Goal: Task Accomplishment & Management: Manage account settings

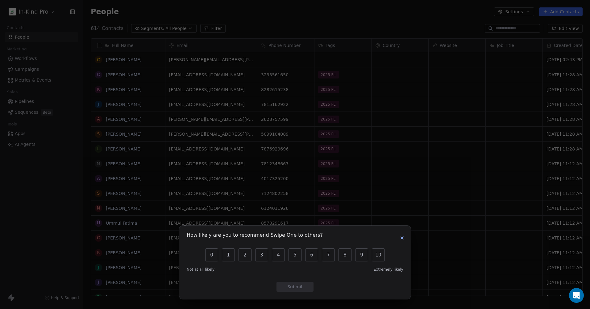
scroll to position [267, 502]
click at [401, 236] on icon "button" at bounding box center [402, 237] width 5 height 5
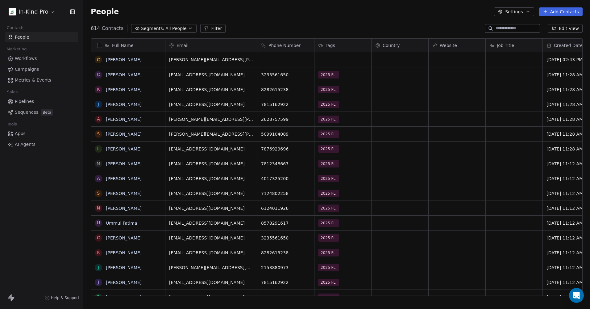
click at [529, 12] on icon "button" at bounding box center [528, 11] width 5 height 5
click at [531, 12] on html "In-Kind Pro Contacts People Marketing Workflows Campaigns Metrics & Events Sale…" at bounding box center [295, 154] width 590 height 309
click at [19, 110] on span "Sequences" at bounding box center [26, 112] width 23 height 6
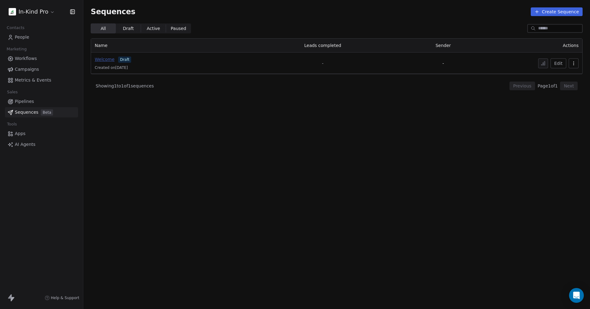
click at [101, 59] on span "Welcome" at bounding box center [105, 59] width 20 height 5
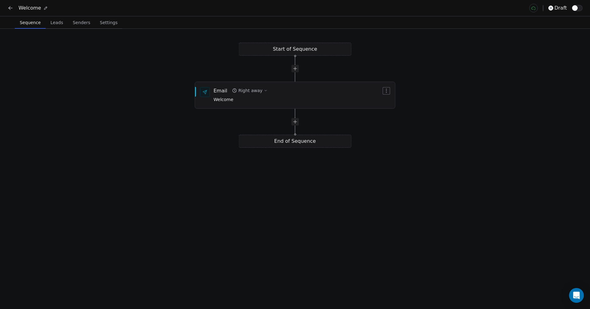
click at [49, 23] on span "Leads" at bounding box center [57, 22] width 18 height 9
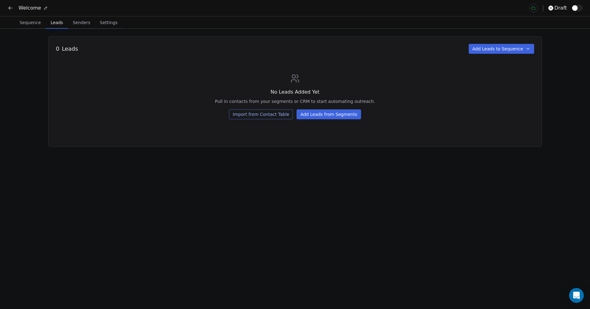
click at [295, 191] on div "0 Leads Add Leads to Sequence No Leads Added Yet Pull in contacts from your seg…" at bounding box center [295, 169] width 590 height 280
click at [12, 9] on icon at bounding box center [10, 8] width 6 height 6
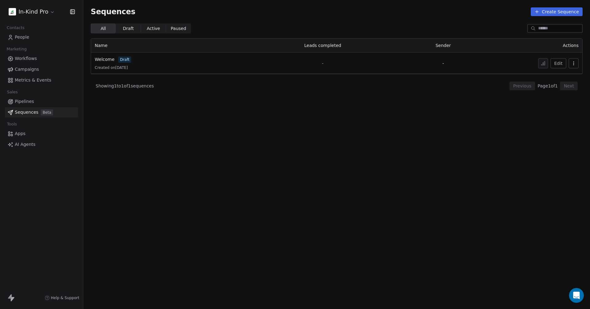
click at [44, 177] on div "In-Kind Pro Contacts People Marketing Workflows Campaigns Metrics & Events Sale…" at bounding box center [41, 154] width 83 height 309
click at [71, 13] on icon "button" at bounding box center [72, 12] width 6 height 6
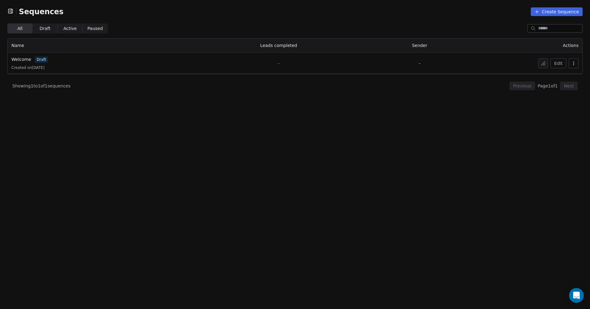
click at [12, 12] on icon "button" at bounding box center [10, 11] width 6 height 6
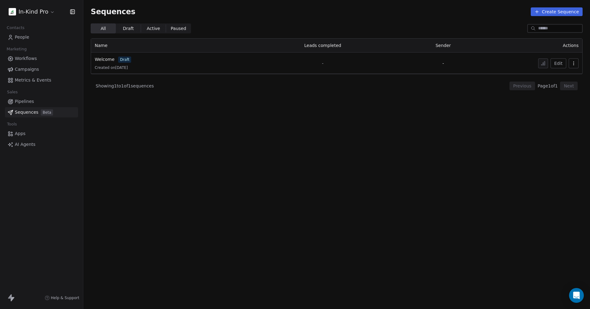
click at [28, 145] on span "AI Agents" at bounding box center [25, 144] width 21 height 6
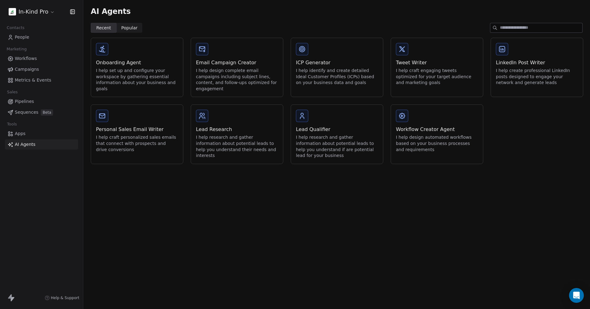
click at [305, 117] on icon at bounding box center [302, 115] width 7 height 7
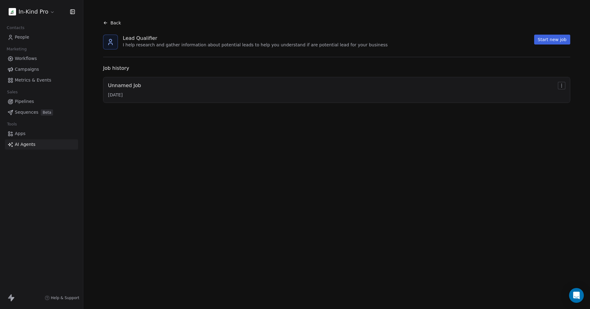
click at [390, 89] on div "Unnamed Job 6/7/2025" at bounding box center [337, 90] width 458 height 16
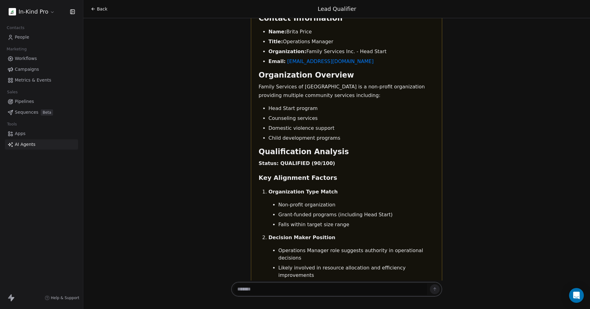
scroll to position [526, 0]
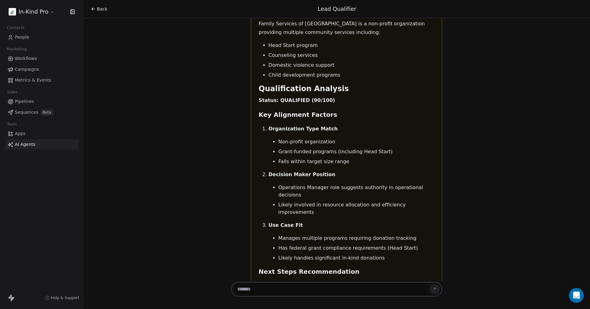
click at [27, 196] on div "In-Kind Pro Contacts People Marketing Workflows Campaigns Metrics & Events Sale…" at bounding box center [41, 154] width 83 height 309
click at [33, 221] on div "In-Kind Pro Contacts People Marketing Workflows Campaigns Metrics & Events Sale…" at bounding box center [41, 154] width 83 height 309
click at [31, 186] on div "In-Kind Pro Contacts People Marketing Workflows Campaigns Metrics & Events Sale…" at bounding box center [41, 154] width 83 height 309
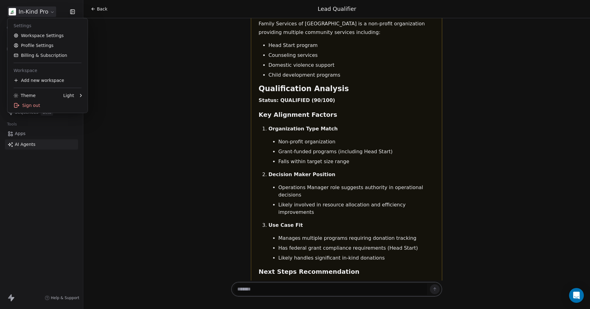
click at [45, 13] on html "In-Kind Pro Contacts People Marketing Workflows Campaigns Metrics & Events Sale…" at bounding box center [295, 154] width 590 height 309
click at [43, 45] on link "Profile Settings" at bounding box center [47, 45] width 75 height 10
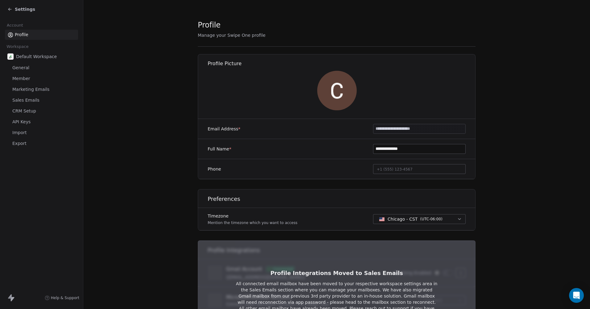
scroll to position [85, 0]
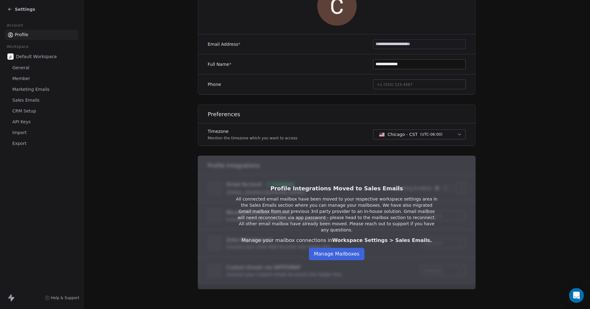
click at [349, 249] on button "Manage Mailboxes" at bounding box center [337, 254] width 56 height 12
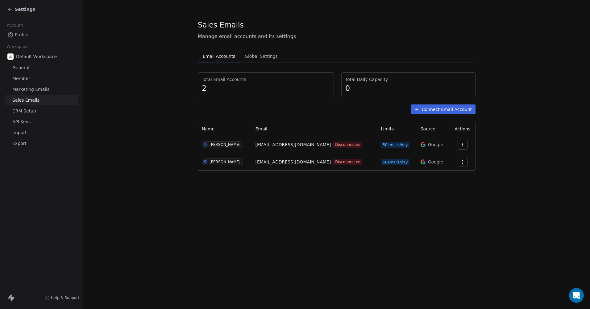
click at [461, 162] on icon "button" at bounding box center [462, 161] width 5 height 5
click at [445, 177] on span "Reconnect" at bounding box center [451, 176] width 23 height 6
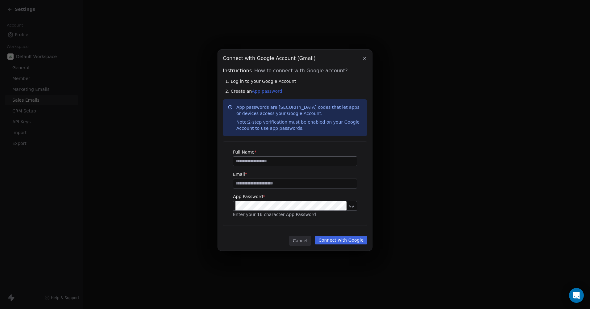
click at [252, 162] on input at bounding box center [295, 161] width 124 height 9
type input "**********"
click at [335, 240] on button "Connect with Google" at bounding box center [341, 240] width 53 height 9
click at [365, 58] on icon "button" at bounding box center [365, 58] width 2 height 2
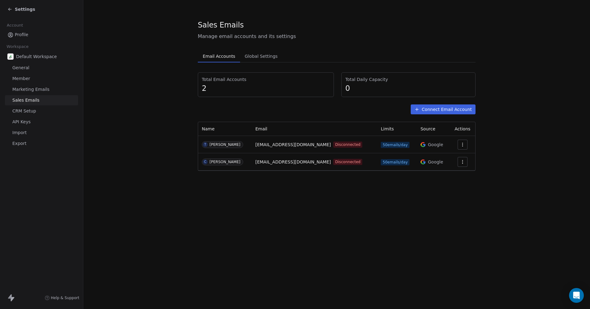
click at [12, 9] on icon at bounding box center [9, 9] width 5 height 5
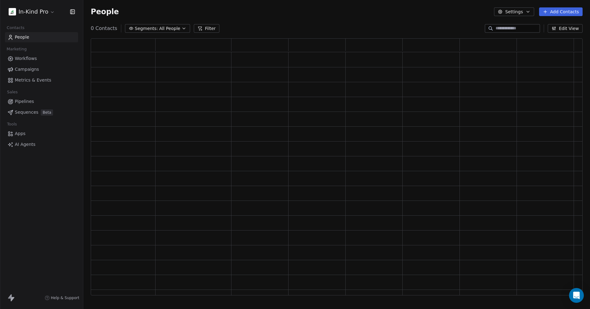
scroll to position [252, 488]
click at [25, 69] on span "Campaigns" at bounding box center [27, 69] width 24 height 6
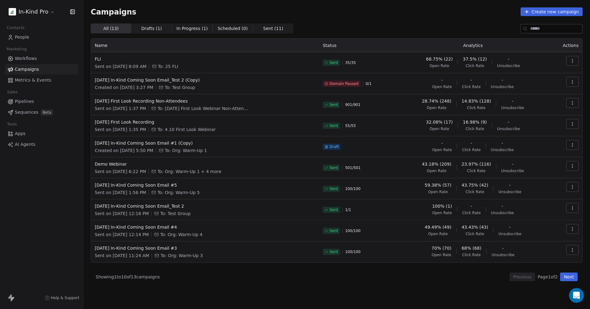
click at [50, 14] on html "In-Kind Pro Contacts People Marketing Workflows Campaigns Metrics & Events Sale…" at bounding box center [295, 154] width 590 height 309
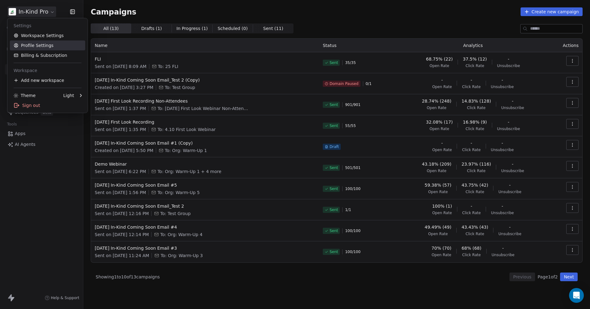
click at [39, 46] on link "Profile Settings" at bounding box center [47, 45] width 75 height 10
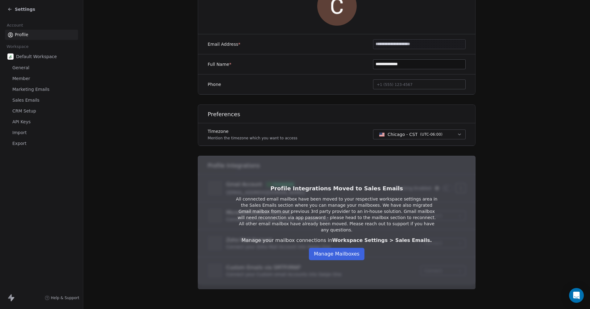
scroll to position [54, 0]
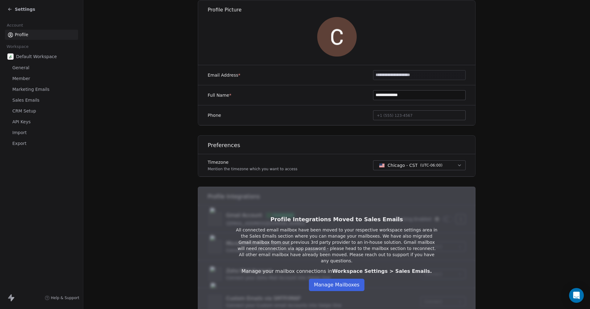
click at [348, 279] on button "Manage Mailboxes" at bounding box center [337, 285] width 56 height 12
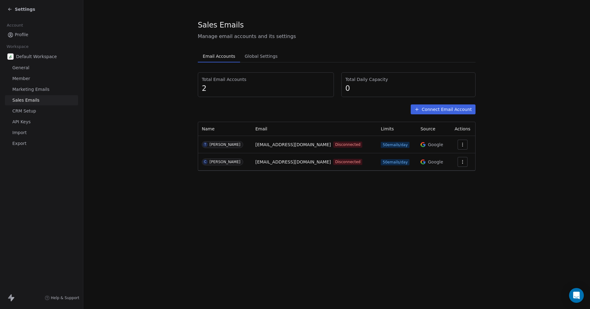
click at [461, 165] on button "button" at bounding box center [463, 162] width 10 height 10
click at [448, 176] on span "Reconnect" at bounding box center [451, 176] width 23 height 6
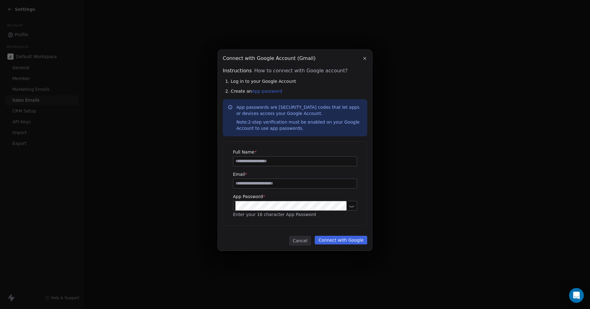
click at [251, 163] on input at bounding box center [295, 161] width 124 height 9
type input "**********"
click at [340, 240] on button "Connect with Google" at bounding box center [341, 240] width 53 height 9
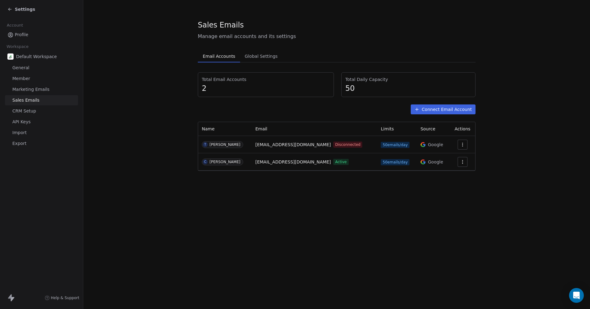
click at [398, 195] on div "Sales Emails Manage email accounts and its settings Email Accounts Email Accoun…" at bounding box center [336, 154] width 507 height 309
click at [461, 160] on icon "button" at bounding box center [462, 161] width 5 height 5
click at [448, 175] on span "Settings" at bounding box center [453, 176] width 18 height 6
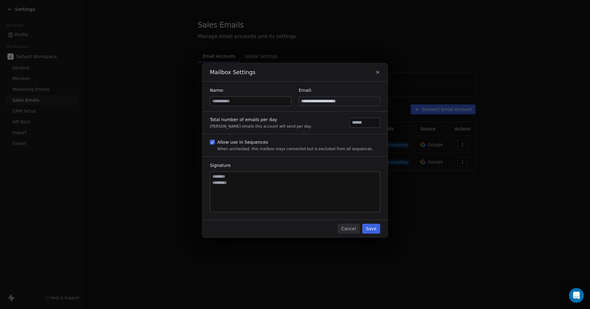
click at [225, 99] on input at bounding box center [250, 101] width 81 height 9
type input "**********"
click at [237, 185] on textarea at bounding box center [295, 192] width 170 height 40
drag, startPoint x: 243, startPoint y: 183, endPoint x: 199, endPoint y: 178, distance: 43.9
click at [199, 178] on div "**********" at bounding box center [295, 154] width 590 height 202
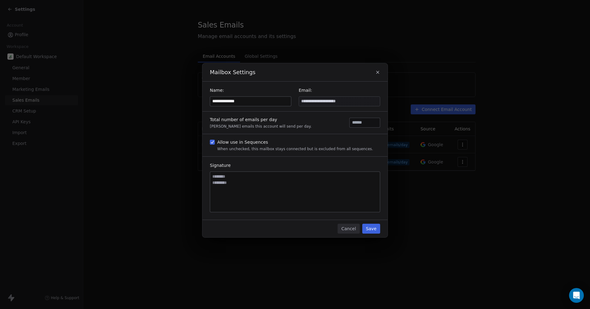
paste textarea "**********"
click at [234, 202] on textarea "**********" at bounding box center [295, 192] width 170 height 40
drag, startPoint x: 246, startPoint y: 187, endPoint x: 213, endPoint y: 189, distance: 32.8
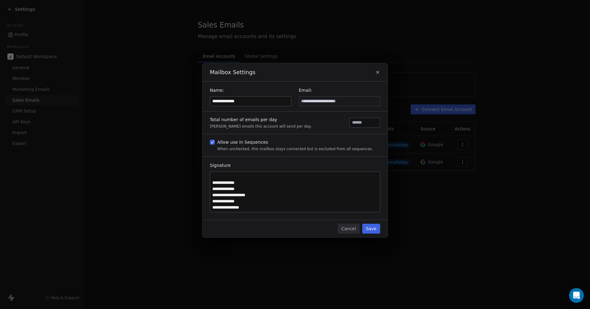
click at [213, 189] on textarea "**********" at bounding box center [295, 192] width 170 height 40
type textarea "**********"
click at [369, 228] on button "Save" at bounding box center [372, 229] width 18 height 10
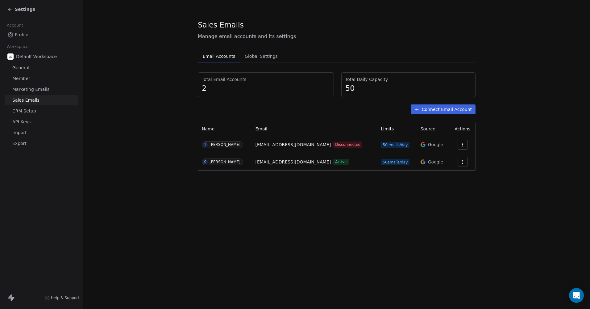
click at [23, 69] on span "General" at bounding box center [20, 68] width 17 height 6
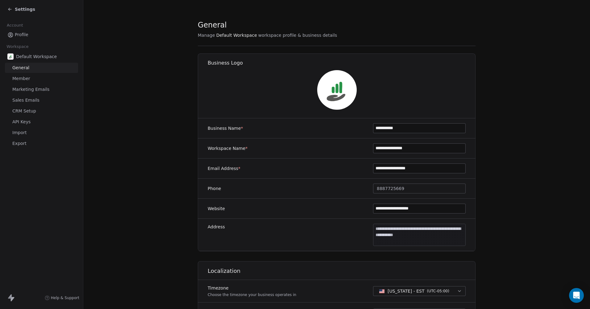
click at [12, 9] on icon at bounding box center [9, 9] width 5 height 5
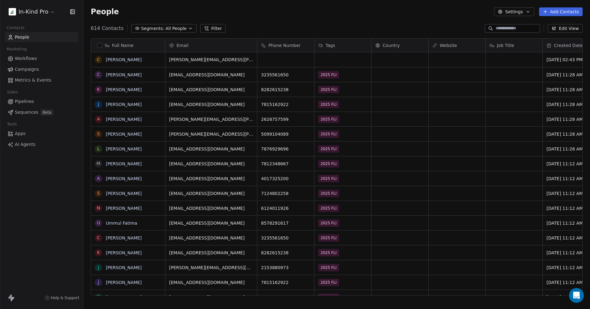
scroll to position [267, 502]
click at [27, 111] on span "Sequences" at bounding box center [26, 112] width 23 height 6
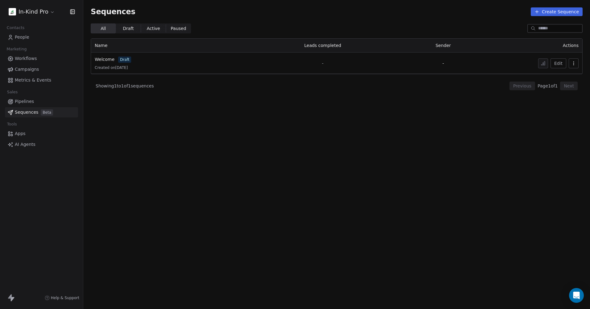
click at [296, 61] on td "-" at bounding box center [323, 63] width 155 height 21
click at [549, 13] on button "Create Sequence" at bounding box center [557, 11] width 52 height 9
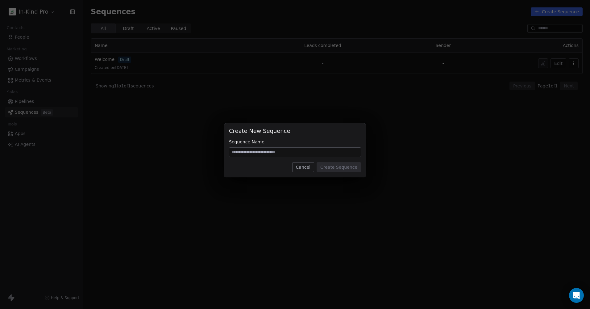
click at [264, 151] on input at bounding box center [295, 152] width 132 height 9
click at [308, 168] on button "Cancel" at bounding box center [303, 167] width 22 height 10
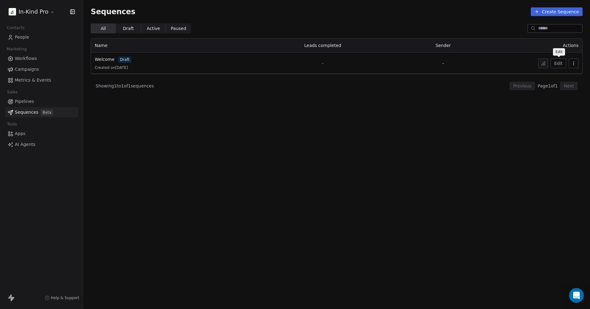
click at [560, 64] on button "Edit" at bounding box center [559, 63] width 16 height 10
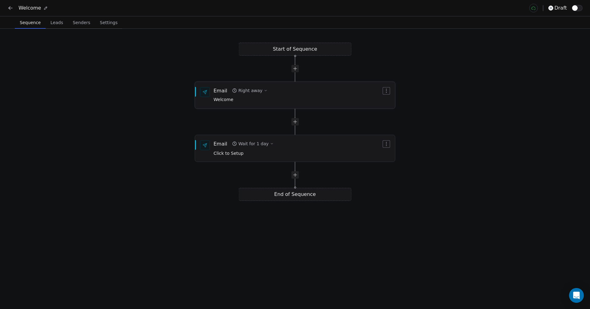
click at [387, 91] on icon "button" at bounding box center [386, 90] width 5 height 5
click at [346, 97] on div "Email Right away Welcome" at bounding box center [298, 95] width 168 height 16
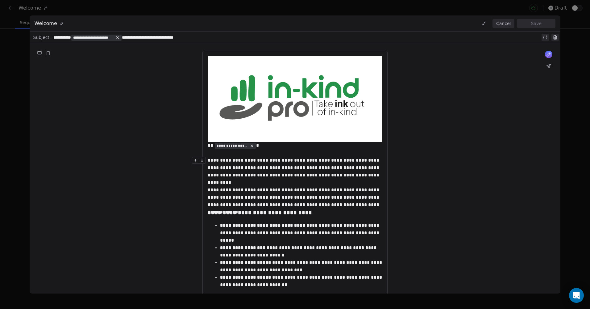
scroll to position [31, 0]
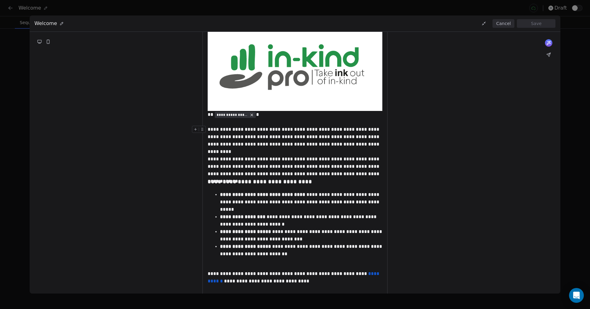
click at [246, 141] on div "**********" at bounding box center [295, 137] width 175 height 22
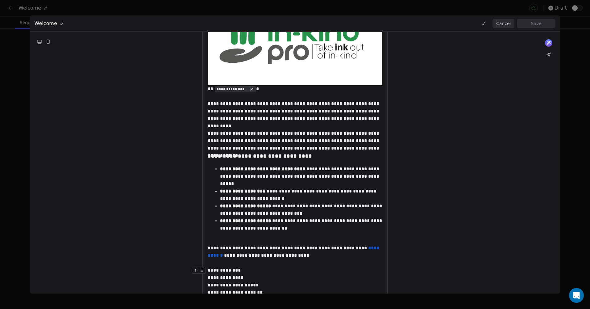
scroll to position [87, 0]
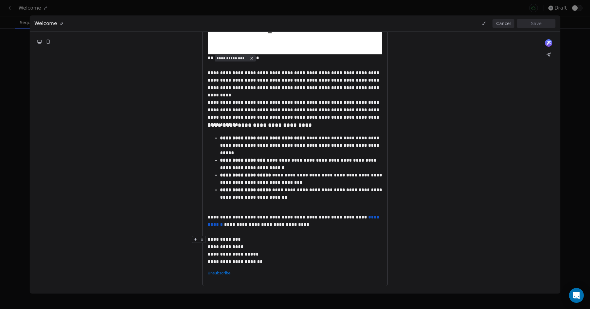
click at [221, 238] on div "**********" at bounding box center [295, 247] width 175 height 22
click at [238, 241] on div "**********" at bounding box center [295, 247] width 175 height 22
click at [530, 22] on button "Save" at bounding box center [536, 23] width 39 height 9
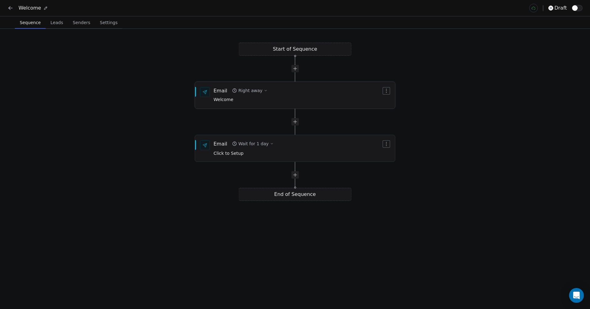
click at [323, 98] on div "Email Right away Welcome" at bounding box center [298, 95] width 168 height 16
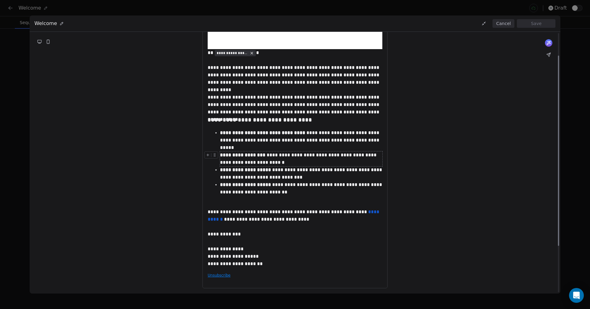
scroll to position [95, 0]
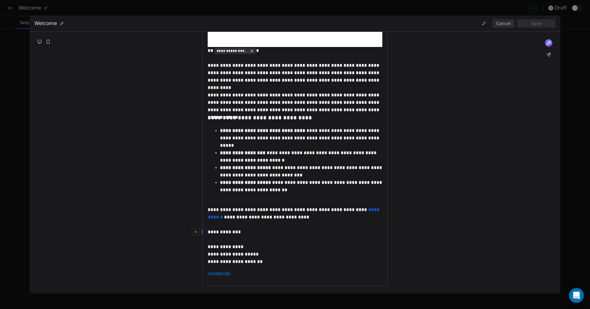
click at [254, 255] on div "**********" at bounding box center [295, 243] width 175 height 30
click at [234, 259] on div "**********" at bounding box center [295, 261] width 175 height 7
click at [204, 261] on icon at bounding box center [202, 261] width 4 height 4
click at [220, 248] on div "**********" at bounding box center [295, 243] width 175 height 30
click at [237, 255] on div "**********" at bounding box center [295, 243] width 175 height 30
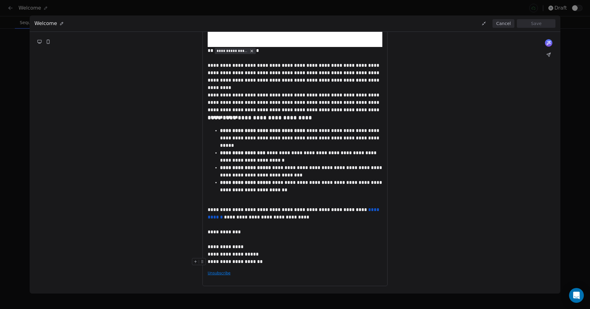
drag, startPoint x: 240, startPoint y: 262, endPoint x: 227, endPoint y: 255, distance: 14.8
click at [227, 255] on div "**********" at bounding box center [295, 243] width 175 height 30
click at [203, 232] on icon at bounding box center [202, 232] width 4 height 4
click at [196, 233] on icon at bounding box center [196, 232] width 4 height 4
click at [310, 253] on div "**********" at bounding box center [295, 243] width 175 height 30
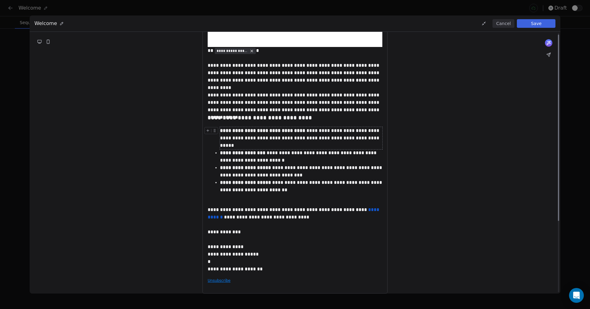
scroll to position [0, 0]
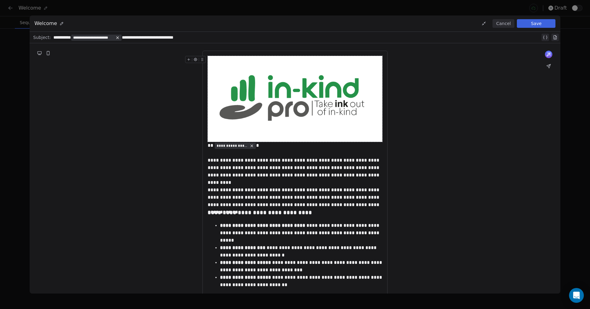
click at [508, 23] on button "Cancel" at bounding box center [504, 23] width 22 height 9
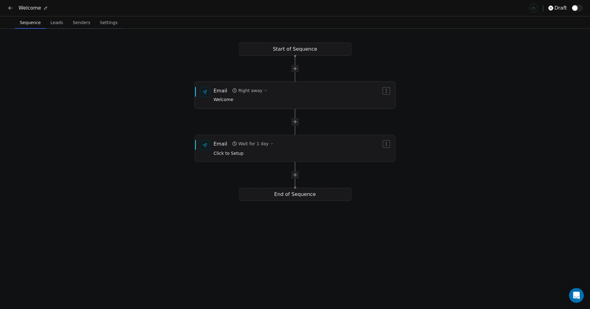
click at [321, 92] on div "Email Right away Welcome" at bounding box center [298, 95] width 168 height 16
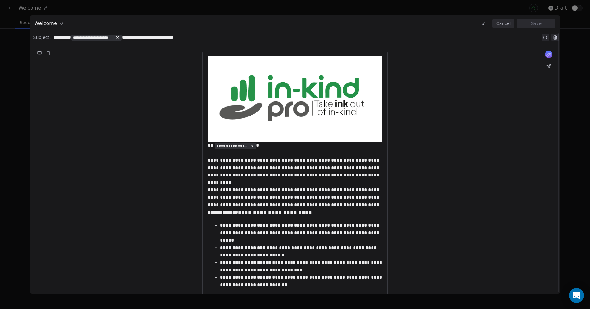
scroll to position [95, 0]
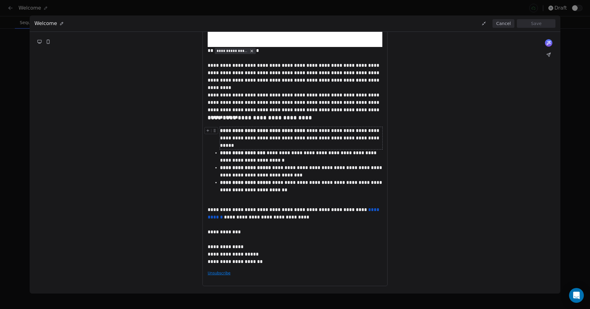
click at [505, 22] on button "Cancel" at bounding box center [504, 23] width 22 height 9
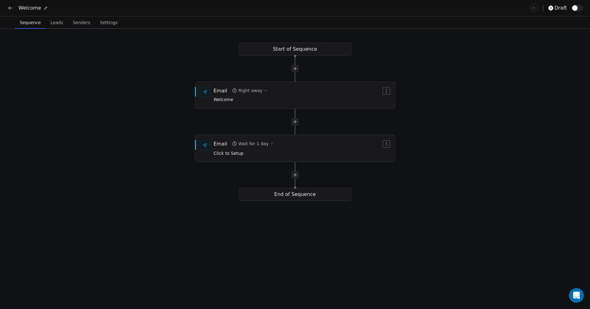
click at [11, 8] on icon at bounding box center [10, 8] width 6 height 6
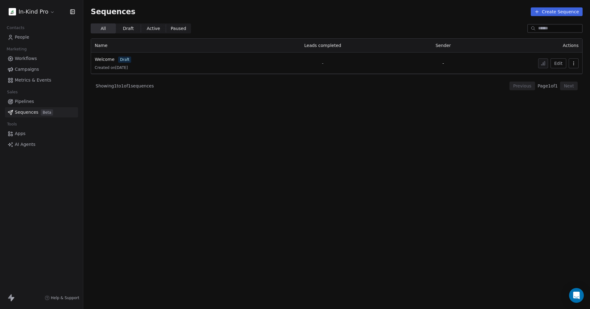
click at [30, 113] on span "Sequences" at bounding box center [26, 112] width 23 height 6
click at [556, 9] on button "Create Sequence" at bounding box center [557, 11] width 52 height 9
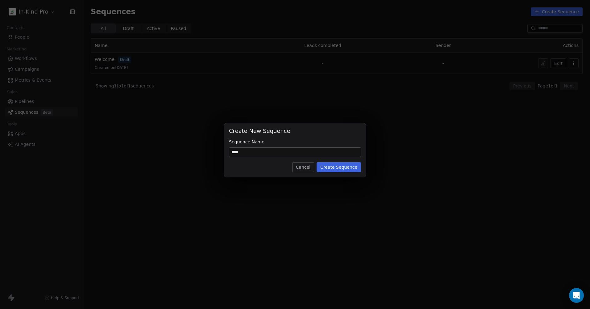
type input "****"
click at [350, 166] on button "Create Sequence" at bounding box center [339, 167] width 44 height 10
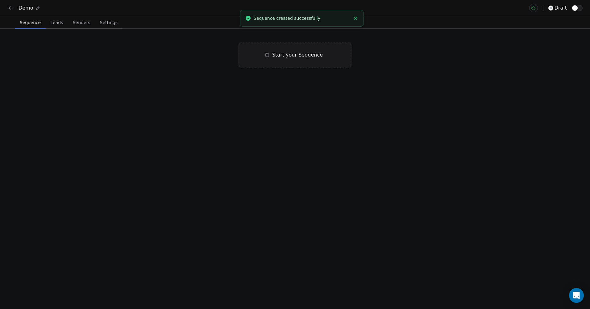
click at [293, 51] on div "Start your Sequence" at bounding box center [295, 55] width 112 height 25
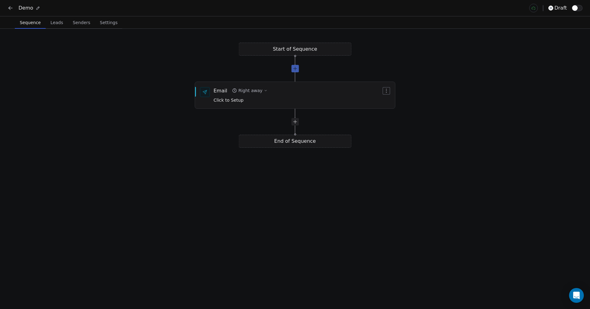
click at [296, 70] on div at bounding box center [295, 68] width 7 height 7
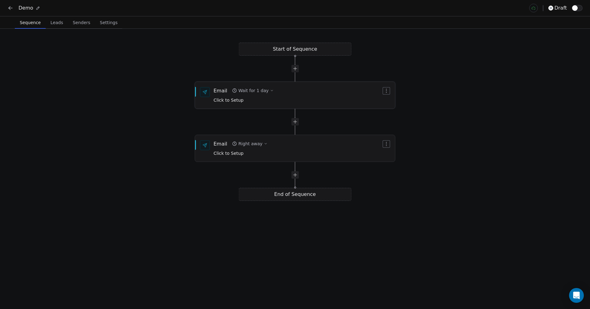
click at [207, 90] on icon at bounding box center [205, 92] width 5 height 5
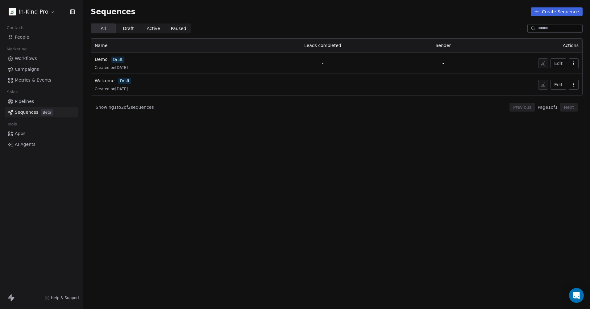
click at [185, 68] on div "Created on Oct 01, 2025" at bounding box center [168, 67] width 147 height 5
click at [555, 64] on button "Edit" at bounding box center [559, 63] width 16 height 10
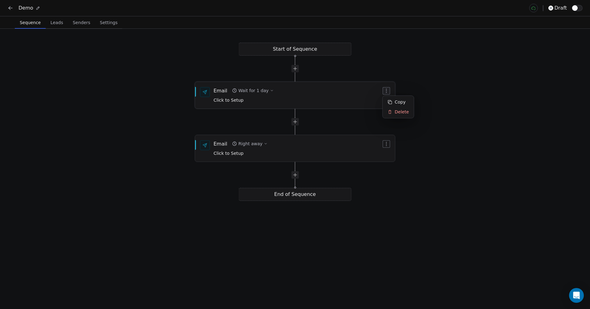
click at [389, 93] on button "button" at bounding box center [386, 90] width 7 height 7
click at [403, 113] on div "Delete" at bounding box center [398, 112] width 29 height 10
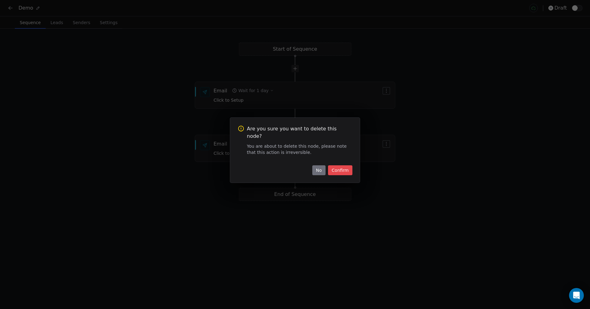
click at [338, 167] on button "Confirm" at bounding box center [340, 170] width 24 height 10
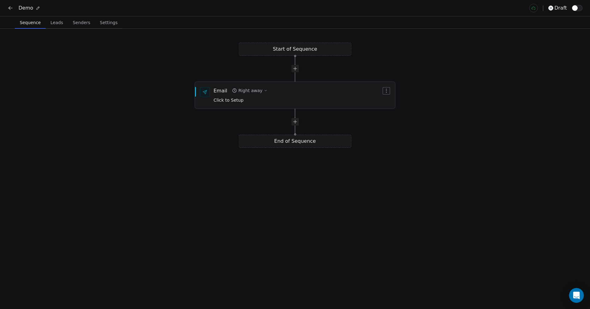
click at [264, 89] on icon "button" at bounding box center [266, 91] width 4 height 4
click at [459, 138] on div "Start of Sequence Email Right away Click to Setup End of Sequence" at bounding box center [295, 169] width 590 height 280
click at [264, 90] on icon "button" at bounding box center [266, 91] width 4 height 4
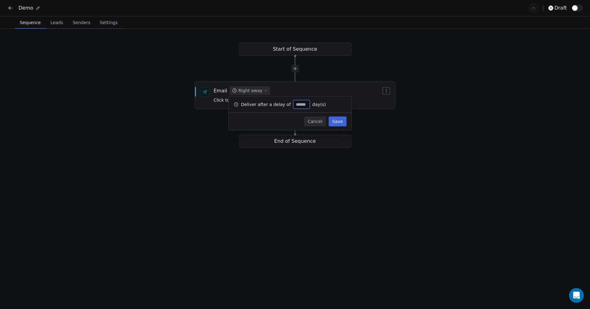
click at [294, 89] on div "Email Right away Click to Setup" at bounding box center [298, 95] width 168 height 16
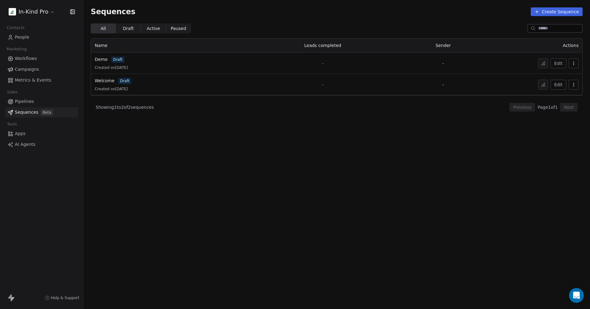
click at [30, 142] on span "AI Agents" at bounding box center [25, 144] width 21 height 6
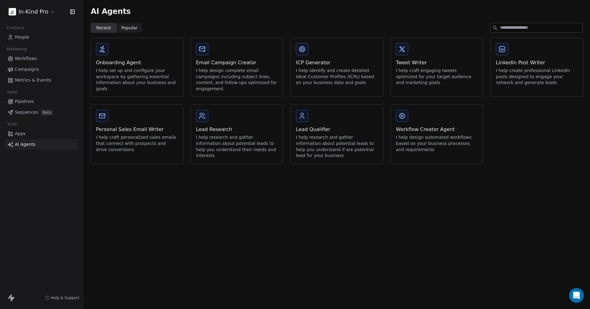
click at [129, 25] on span "Popular" at bounding box center [129, 28] width 16 height 6
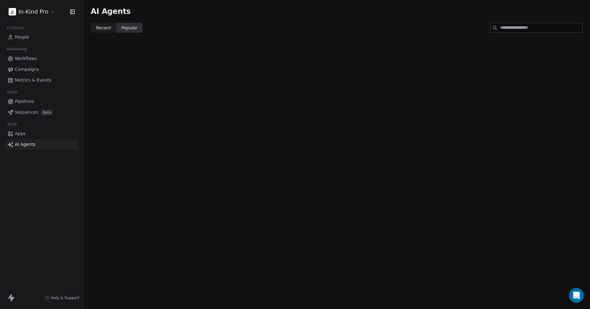
click at [103, 26] on span "Recent" at bounding box center [103, 28] width 15 height 6
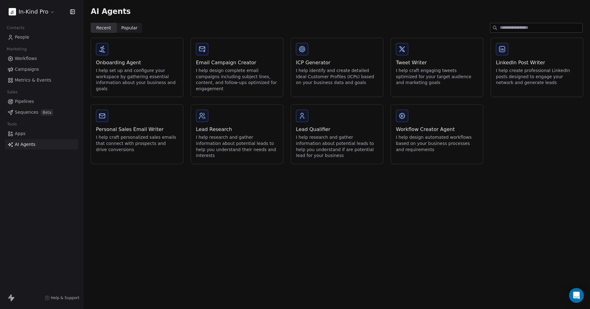
click at [511, 27] on input at bounding box center [541, 27] width 82 height 9
click at [420, 133] on div "Workflow Creator Agent" at bounding box center [437, 129] width 82 height 7
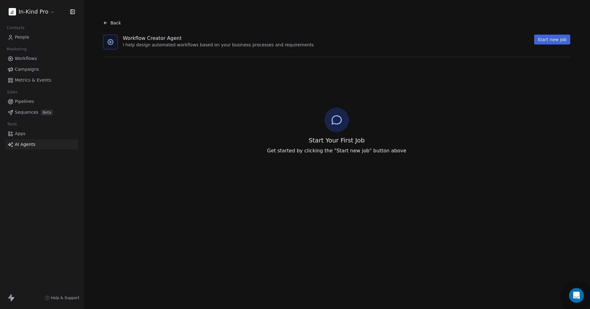
click at [543, 40] on button "Start new job" at bounding box center [553, 40] width 36 height 10
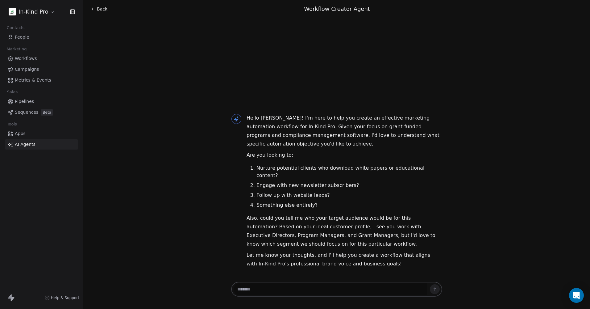
click at [278, 287] on textarea at bounding box center [330, 289] width 193 height 12
type textarea "**********"
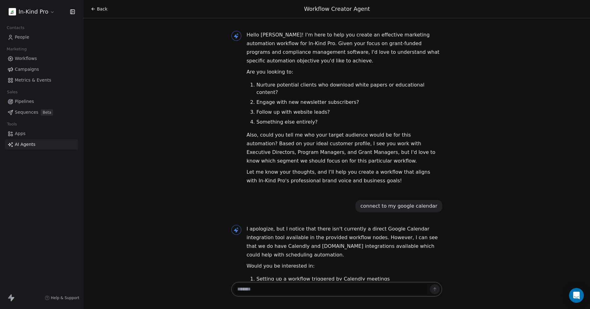
click at [14, 134] on link "Apps" at bounding box center [41, 133] width 73 height 10
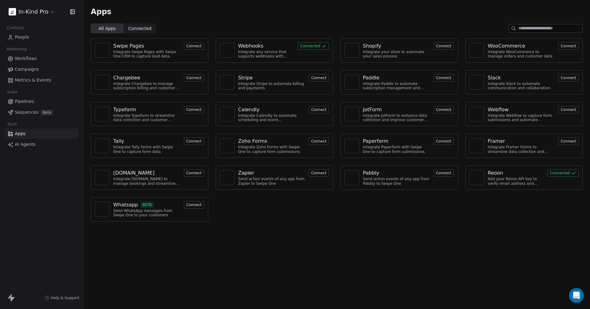
click at [259, 47] on div "Webhooks" at bounding box center [250, 45] width 25 height 7
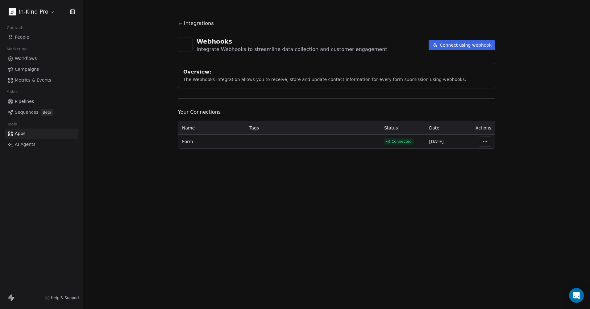
click at [483, 139] on html "In-Kind Pro Contacts People Marketing Workflows Campaigns Metrics & Events Sale…" at bounding box center [295, 154] width 590 height 309
click at [214, 144] on html "In-Kind Pro Contacts People Marketing Workflows Campaigns Metrics & Events Sale…" at bounding box center [295, 154] width 590 height 309
click at [343, 141] on td at bounding box center [313, 142] width 135 height 14
click at [489, 142] on html "In-Kind Pro Contacts People Marketing Workflows Campaigns Metrics & Events Sale…" at bounding box center [295, 154] width 590 height 309
click at [499, 173] on div "View Logs" at bounding box center [504, 175] width 44 height 10
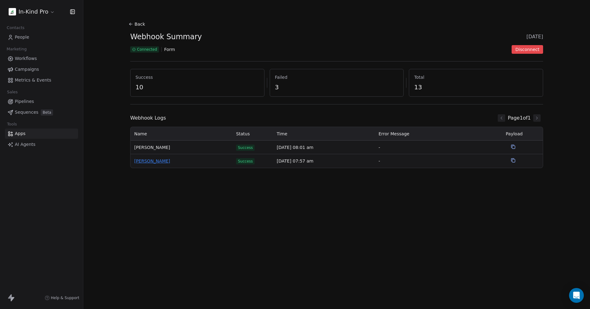
click at [150, 162] on span "[PERSON_NAME]" at bounding box center [181, 161] width 95 height 6
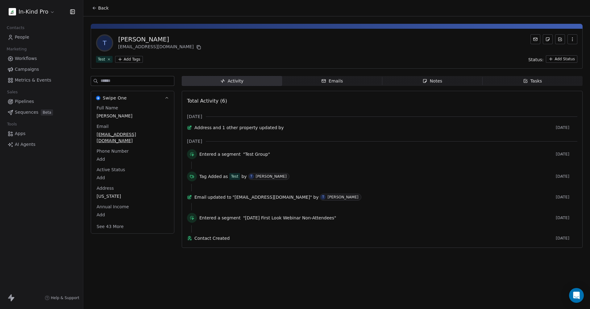
click at [22, 38] on span "People" at bounding box center [22, 37] width 15 height 6
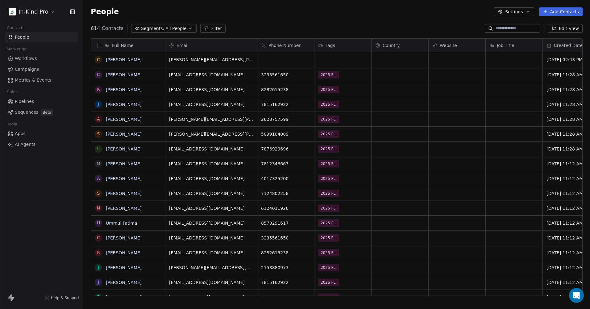
scroll to position [267, 502]
click at [29, 142] on span "AI Agents" at bounding box center [25, 144] width 21 height 6
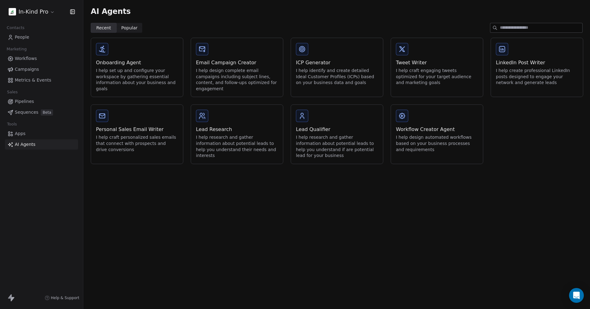
click at [402, 113] on icon at bounding box center [403, 116] width 6 height 6
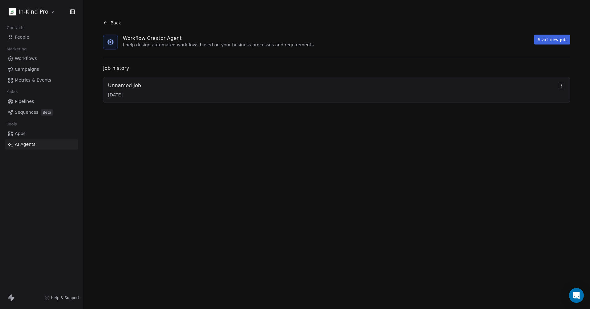
click at [504, 92] on div "Unnamed Job 10/1/2025" at bounding box center [337, 90] width 458 height 16
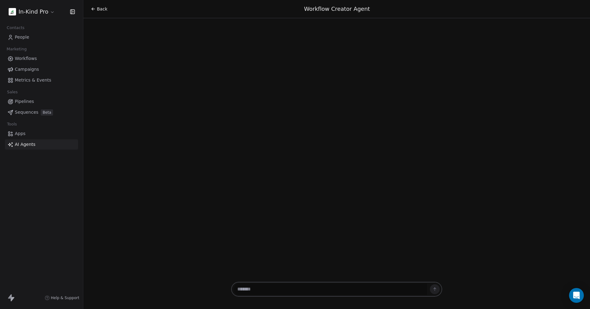
drag, startPoint x: 303, startPoint y: 243, endPoint x: 302, endPoint y: 251, distance: 8.4
click at [303, 243] on div at bounding box center [336, 235] width 201 height 62
click at [292, 290] on textarea at bounding box center [330, 289] width 193 height 12
click at [368, 149] on div "Back Workflow Creator Agent" at bounding box center [336, 154] width 507 height 309
click at [95, 8] on icon at bounding box center [93, 8] width 5 height 5
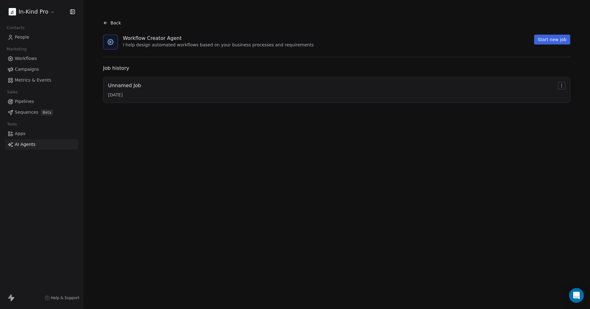
click at [560, 84] on html "In-Kind Pro Contacts People Marketing Workflows Campaigns Metrics & Events Sale…" at bounding box center [295, 154] width 590 height 309
drag, startPoint x: 516, startPoint y: 175, endPoint x: 539, endPoint y: 132, distance: 48.1
click at [517, 171] on html "In-Kind Pro Contacts People Marketing Workflows Campaigns Metrics & Events Sale…" at bounding box center [295, 154] width 590 height 309
click at [561, 82] on div "Unnamed Job [DATE]" at bounding box center [337, 90] width 468 height 26
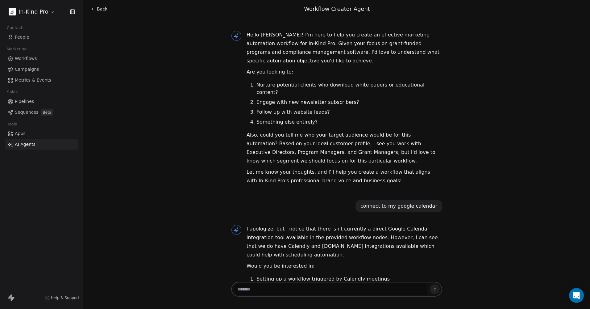
click at [95, 8] on icon at bounding box center [93, 8] width 5 height 5
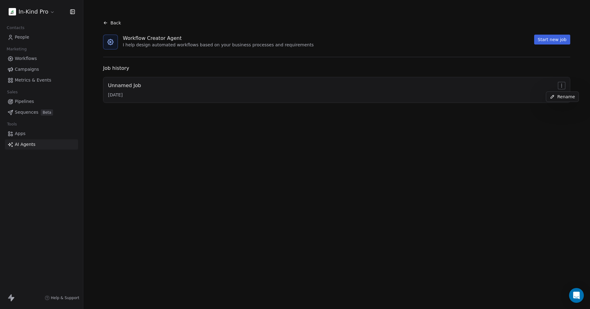
click at [561, 86] on html "In-Kind Pro Contacts People Marketing Workflows Campaigns Metrics & Events Sale…" at bounding box center [295, 154] width 590 height 309
click at [438, 164] on html "In-Kind Pro Contacts People Marketing Workflows Campaigns Metrics & Events Sale…" at bounding box center [295, 154] width 590 height 309
click at [135, 84] on div "Unnamed Job" at bounding box center [124, 85] width 33 height 7
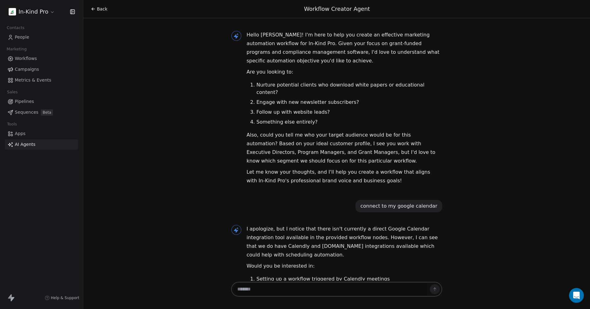
click at [99, 11] on span "Back" at bounding box center [102, 9] width 11 height 6
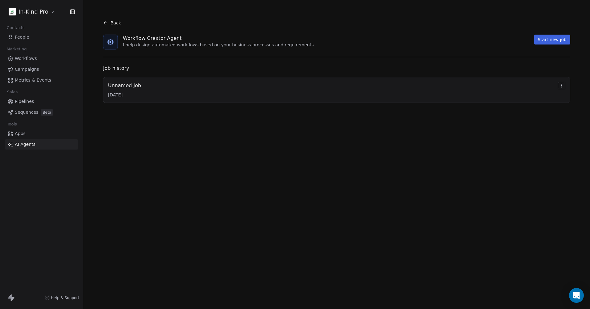
click at [552, 41] on button "Start new job" at bounding box center [553, 40] width 36 height 10
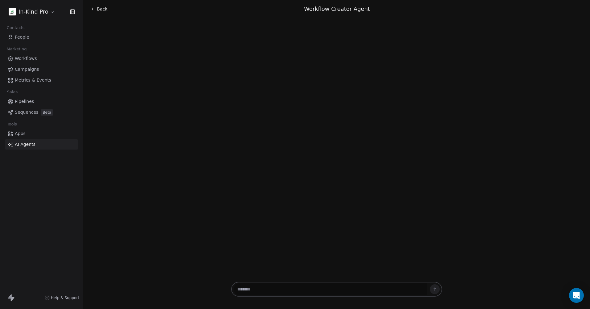
click at [262, 288] on textarea at bounding box center [330, 289] width 193 height 12
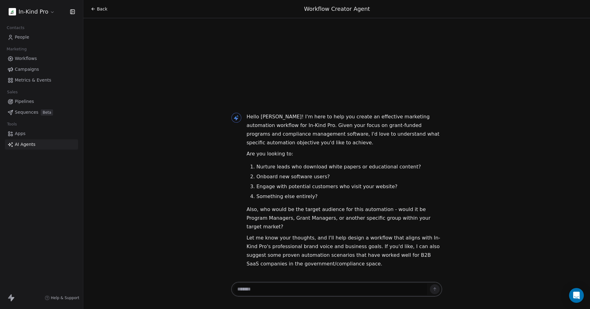
click at [27, 37] on span "People" at bounding box center [22, 37] width 15 height 6
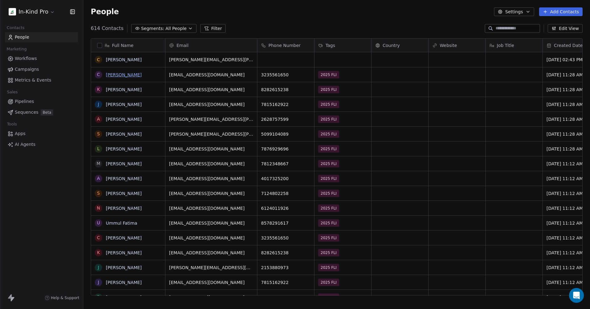
scroll to position [267, 502]
click at [130, 75] on link "Catalina Aguilar" at bounding box center [124, 74] width 36 height 5
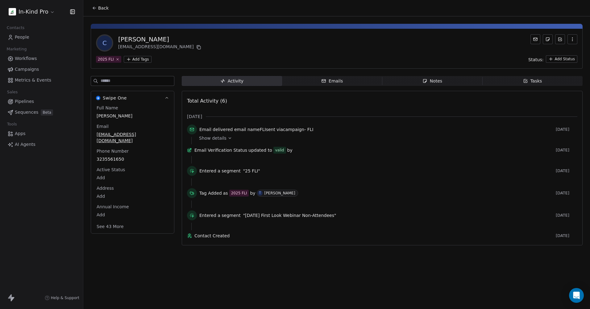
click at [573, 41] on icon "button" at bounding box center [573, 40] width 0 height 0
click at [476, 42] on div "C Catalina Aguilar dslove76@gmail.com" at bounding box center [337, 42] width 482 height 17
click at [560, 38] on icon at bounding box center [560, 39] width 5 height 5
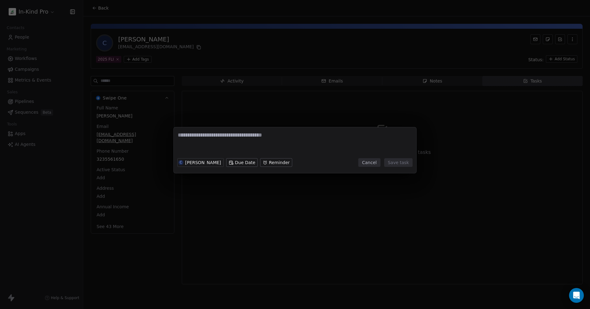
click at [374, 164] on button "Cancel" at bounding box center [370, 162] width 22 height 9
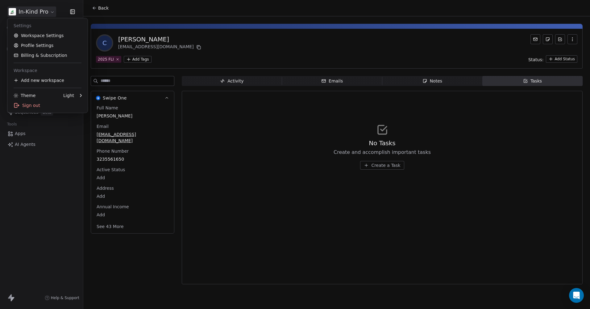
click at [43, 11] on html "In-Kind Pro Contacts People Marketing Workflows Campaigns Metrics & Events Sale…" at bounding box center [295, 154] width 590 height 309
click at [37, 54] on link "Billing & Subscription" at bounding box center [47, 55] width 75 height 10
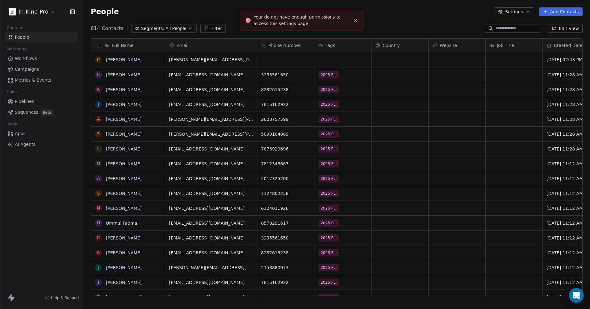
scroll to position [267, 502]
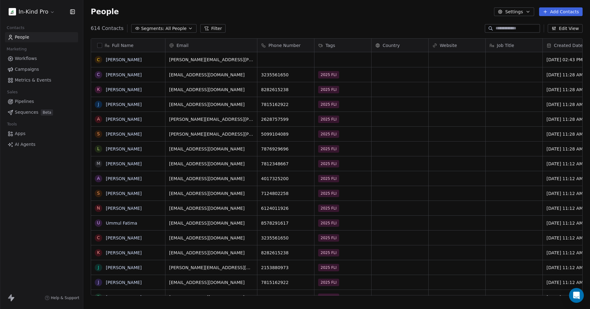
click at [37, 12] on html "In-Kind Pro Contacts People Marketing Workflows Campaigns Metrics & Events Sale…" at bounding box center [295, 154] width 590 height 309
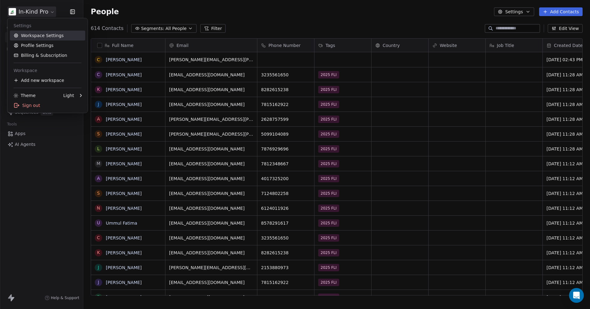
click at [37, 36] on link "Workspace Settings" at bounding box center [47, 36] width 75 height 10
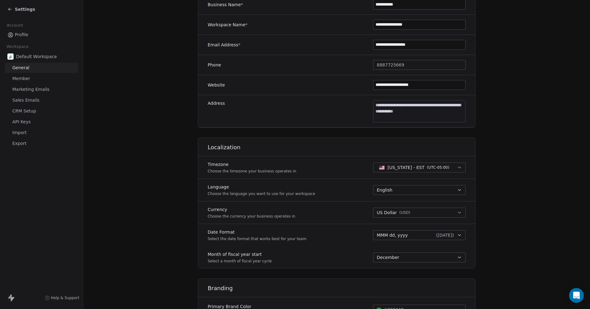
scroll to position [221, 0]
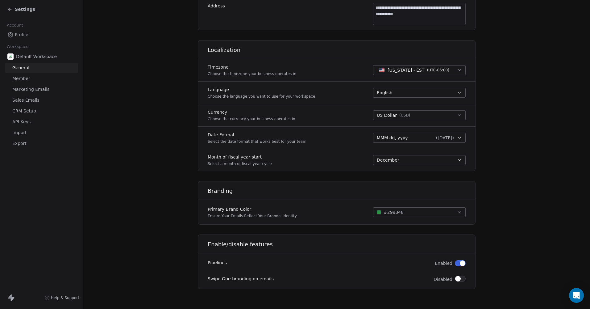
click at [26, 120] on span "API Keys" at bounding box center [21, 122] width 18 height 6
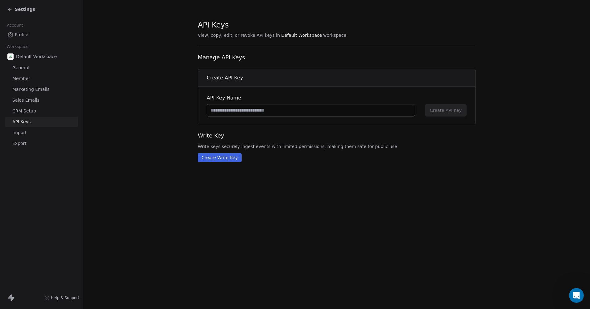
click at [26, 34] on span "Profile" at bounding box center [22, 35] width 14 height 6
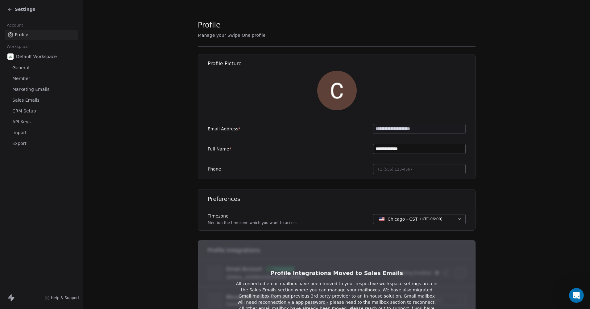
click at [32, 110] on span "CRM Setup" at bounding box center [24, 111] width 24 height 6
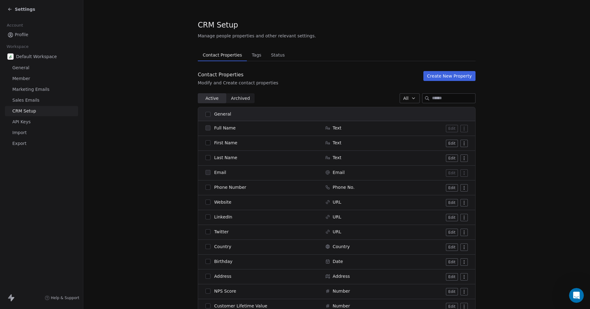
click at [206, 144] on button "button" at bounding box center [208, 142] width 5 height 5
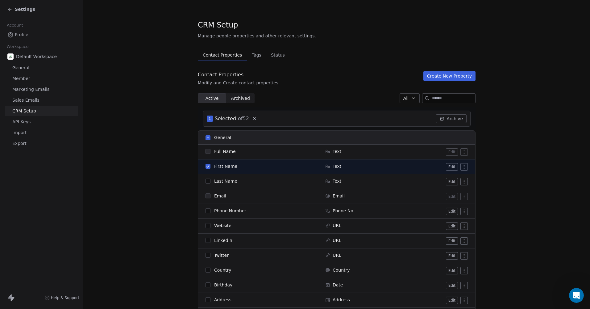
click at [206, 167] on button "button" at bounding box center [208, 166] width 5 height 5
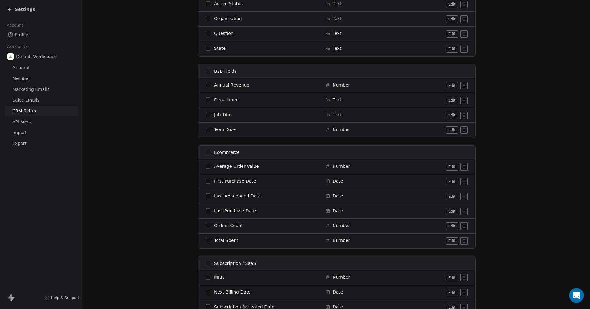
scroll to position [597, 0]
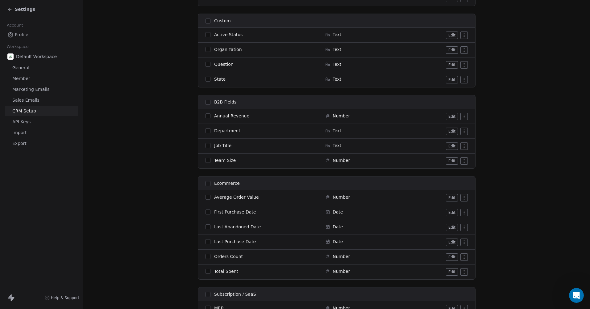
click at [234, 116] on span "Annual Revenue" at bounding box center [231, 116] width 35 height 6
click at [451, 116] on button "Edit" at bounding box center [452, 116] width 12 height 7
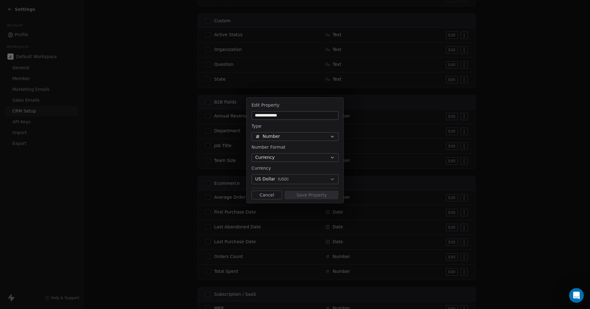
click at [271, 114] on input "**********" at bounding box center [295, 115] width 85 height 6
drag, startPoint x: 288, startPoint y: 116, endPoint x: 242, endPoint y: 113, distance: 45.8
click at [242, 114] on div "**********" at bounding box center [295, 155] width 590 height 134
type input "**********"
click at [332, 137] on icon "button" at bounding box center [332, 136] width 2 height 1
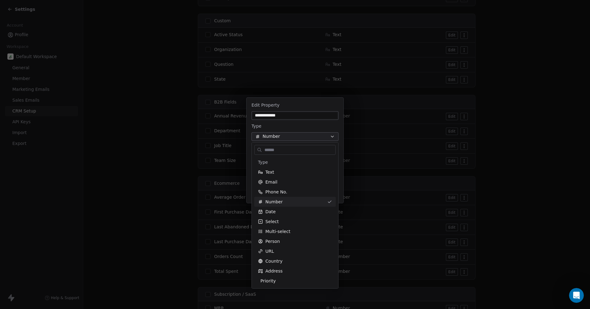
click at [332, 137] on div "**********" at bounding box center [295, 155] width 590 height 134
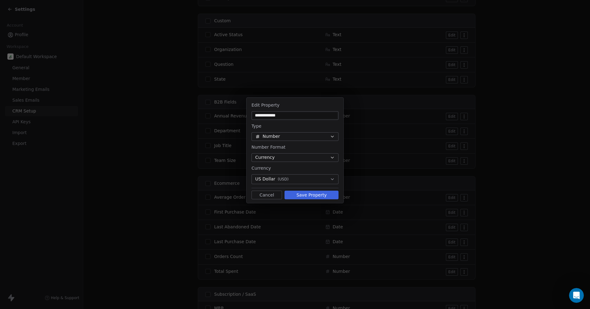
click at [312, 194] on button "Save Property" at bounding box center [312, 195] width 54 height 9
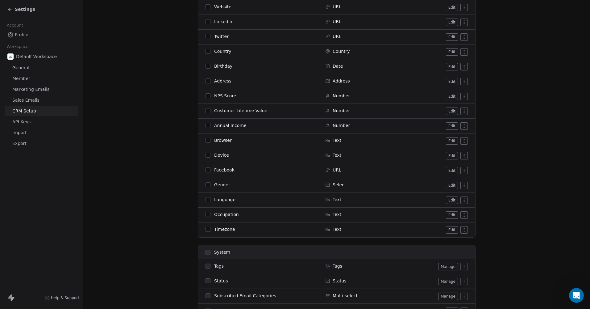
scroll to position [10, 0]
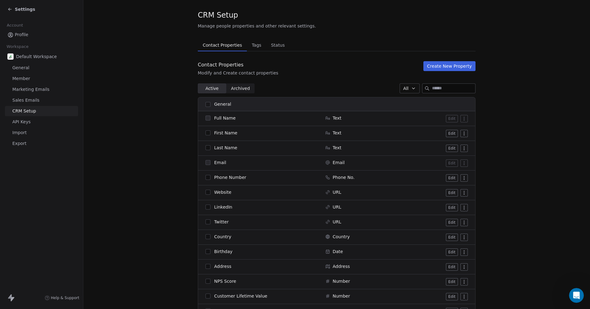
click at [252, 46] on span "Tags" at bounding box center [257, 45] width 15 height 9
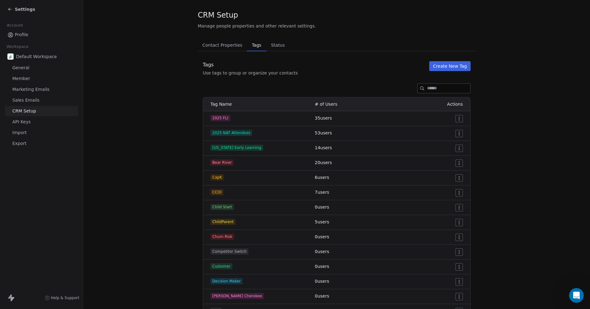
click at [226, 44] on span "Contact Properties" at bounding box center [222, 45] width 45 height 9
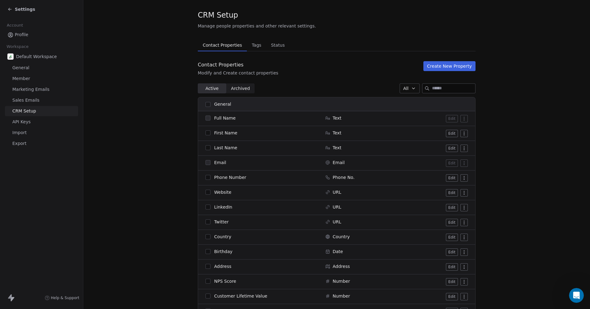
scroll to position [103, 0]
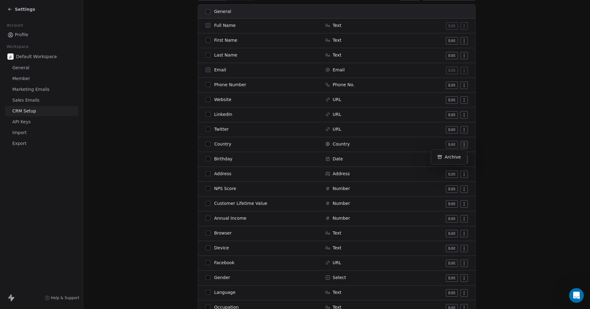
click at [460, 142] on html "Settings Account Profile Workspace Default Workspace General Member Marketing E…" at bounding box center [295, 154] width 590 height 309
drag, startPoint x: 462, startPoint y: 144, endPoint x: 462, endPoint y: 140, distance: 3.8
click at [462, 140] on html "Settings Account Profile Workspace Default Workspace General Member Marketing E…" at bounding box center [295, 154] width 590 height 309
drag, startPoint x: 379, startPoint y: 142, endPoint x: 379, endPoint y: 130, distance: 11.7
click at [379, 130] on tbody "Full Name Text Edit First Name Text Edit Last Name Text Edit Email Email Edit P…" at bounding box center [336, 174] width 277 height 311
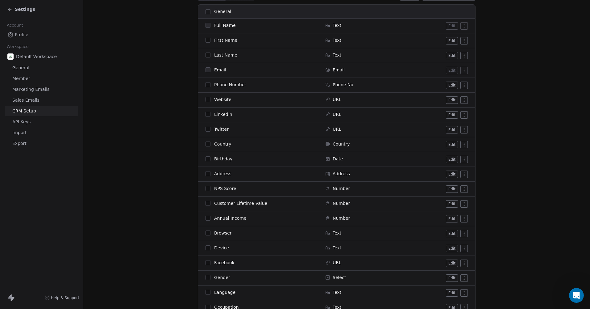
drag, startPoint x: 379, startPoint y: 130, endPoint x: 480, endPoint y: 155, distance: 104.1
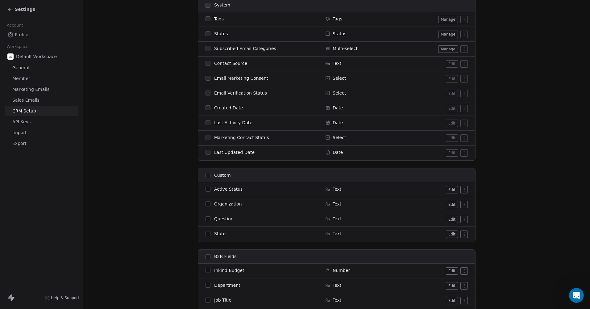
scroll to position [473, 0]
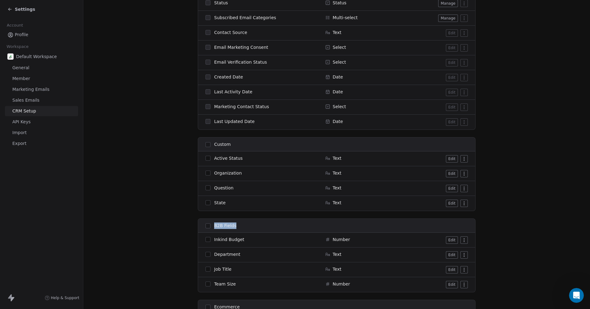
drag, startPoint x: 248, startPoint y: 228, endPoint x: 245, endPoint y: 211, distance: 17.0
click at [245, 211] on div "General Full Name Text Edit First Name Text Edit Last Name Text Edit Email Emai…" at bounding box center [337, 81] width 278 height 895
drag, startPoint x: 245, startPoint y: 211, endPoint x: 206, endPoint y: 225, distance: 41.2
click at [206, 225] on button "button" at bounding box center [208, 225] width 5 height 5
click at [206, 226] on button "button" at bounding box center [208, 225] width 5 height 5
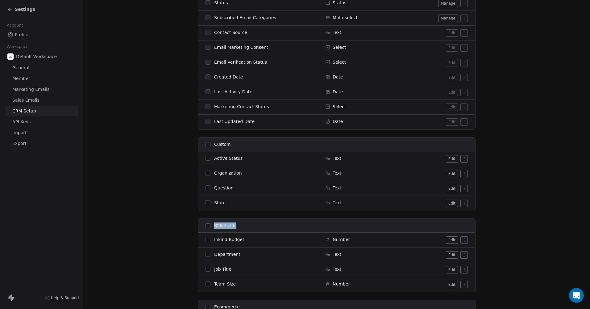
click at [206, 239] on button "button" at bounding box center [208, 239] width 5 height 5
click at [216, 241] on span "Inkind Budget" at bounding box center [229, 239] width 30 height 6
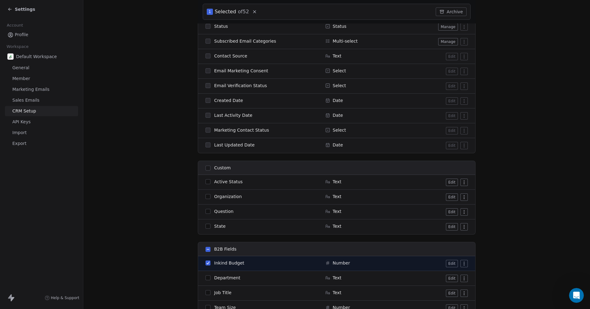
scroll to position [497, 0]
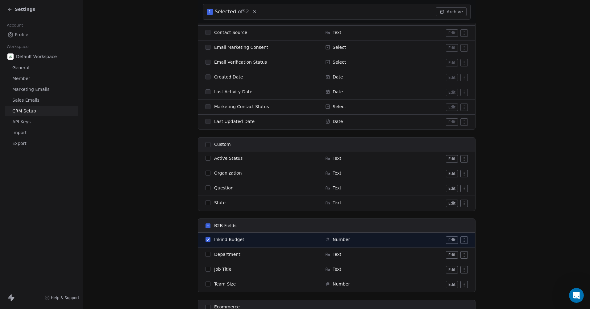
click at [206, 240] on button "button" at bounding box center [208, 239] width 5 height 5
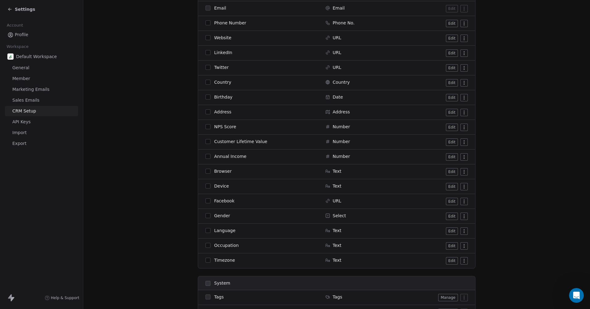
scroll to position [41, 0]
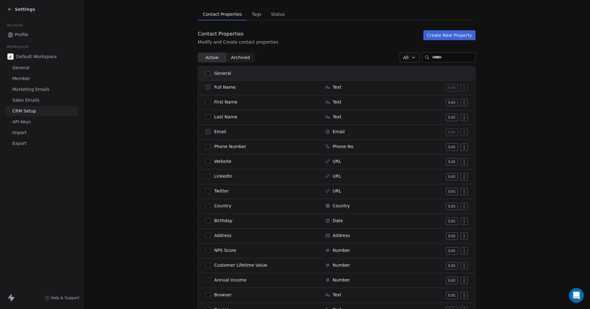
click at [206, 148] on button "button" at bounding box center [208, 146] width 5 height 5
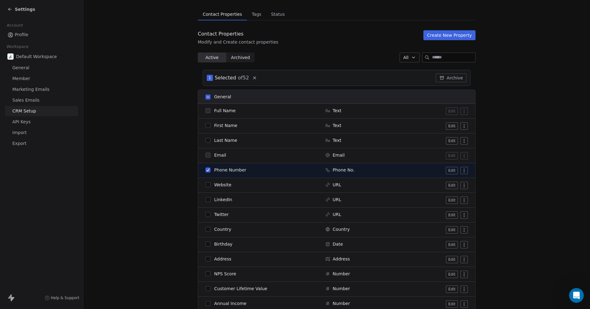
click at [206, 185] on button "button" at bounding box center [208, 184] width 5 height 5
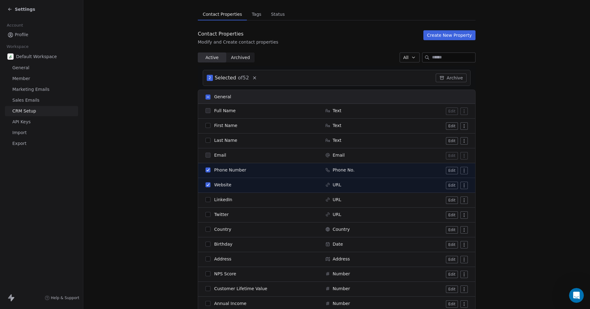
scroll to position [133, 0]
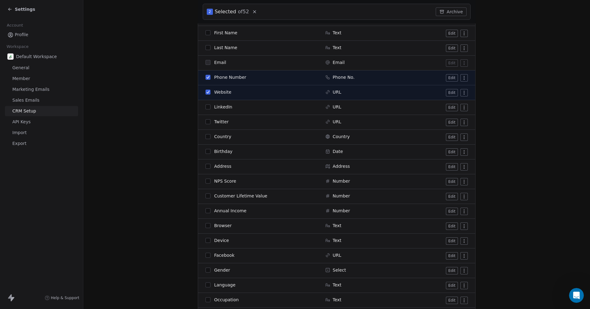
click at [206, 107] on button "button" at bounding box center [208, 106] width 5 height 5
click at [207, 121] on button "button" at bounding box center [208, 121] width 5 height 5
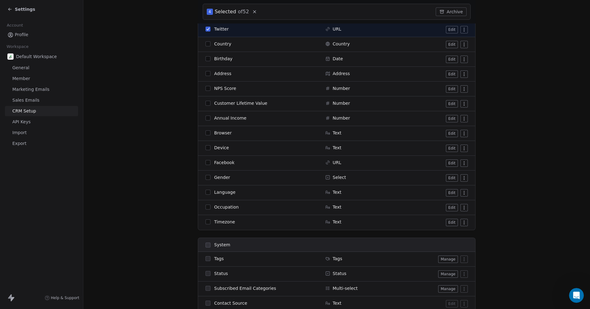
scroll to position [257, 0]
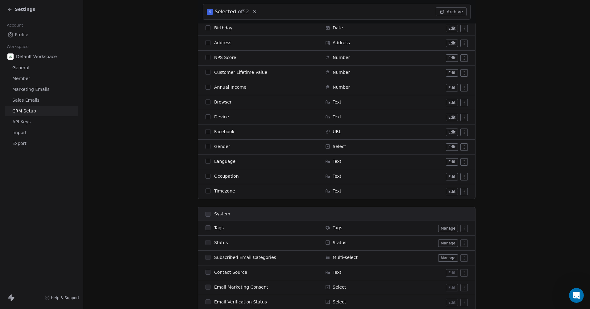
click at [206, 173] on div "Occupation" at bounding box center [262, 176] width 112 height 6
click at [207, 177] on button "button" at bounding box center [208, 176] width 5 height 5
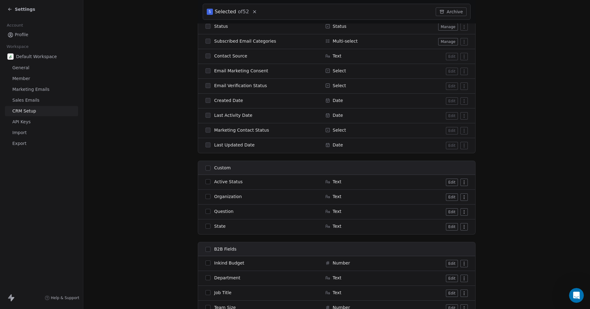
scroll to position [535, 0]
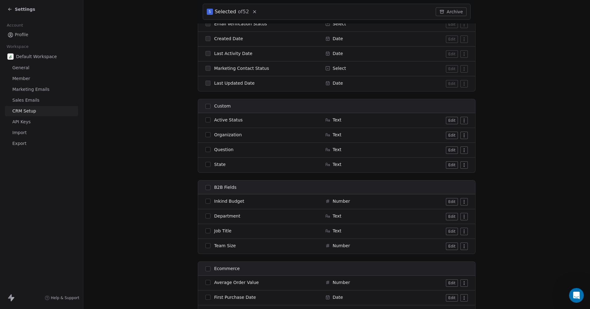
click at [206, 201] on button "button" at bounding box center [208, 201] width 5 height 5
click at [206, 120] on button "button" at bounding box center [208, 119] width 5 height 5
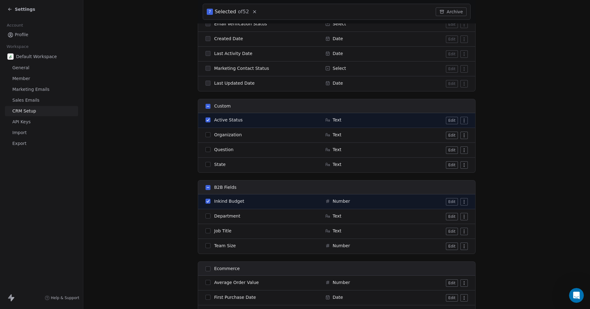
click at [206, 135] on button "button" at bounding box center [208, 134] width 5 height 5
click at [206, 150] on button "button" at bounding box center [208, 149] width 5 height 5
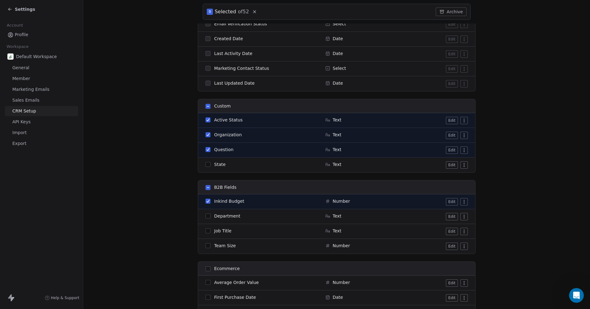
click at [206, 164] on button "button" at bounding box center [208, 164] width 5 height 5
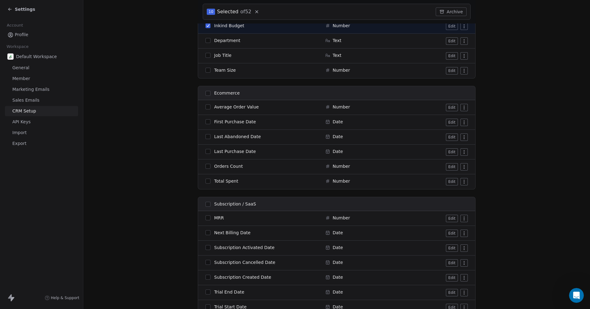
scroll to position [744, 0]
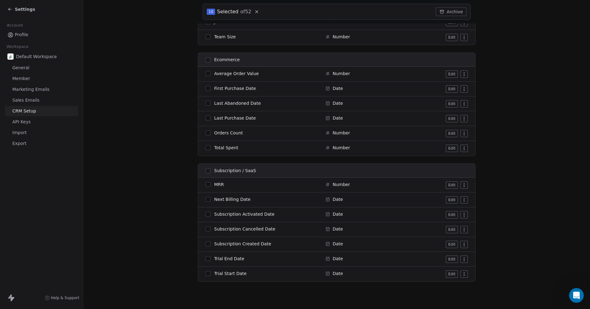
click at [207, 214] on button "button" at bounding box center [208, 214] width 5 height 5
click at [206, 273] on button "button" at bounding box center [208, 273] width 5 height 5
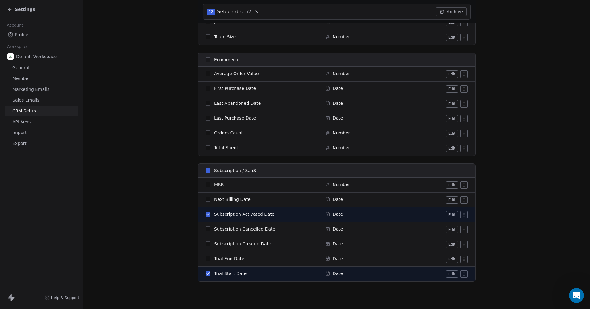
click at [207, 258] on button "button" at bounding box center [208, 258] width 5 height 5
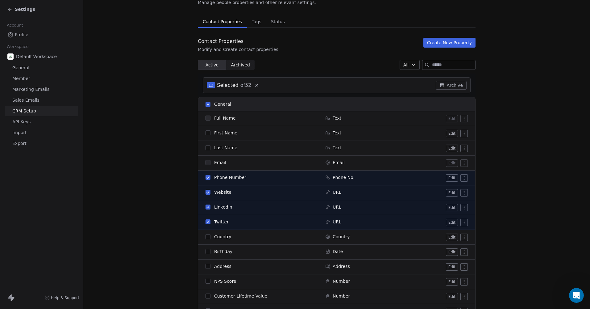
scroll to position [0, 0]
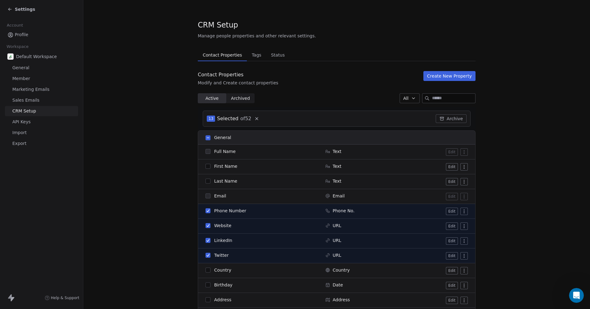
click at [253, 54] on span "Tags" at bounding box center [257, 55] width 15 height 9
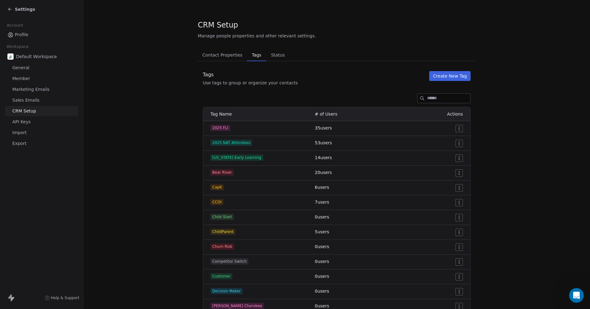
click at [219, 54] on span "Contact Properties" at bounding box center [222, 55] width 45 height 9
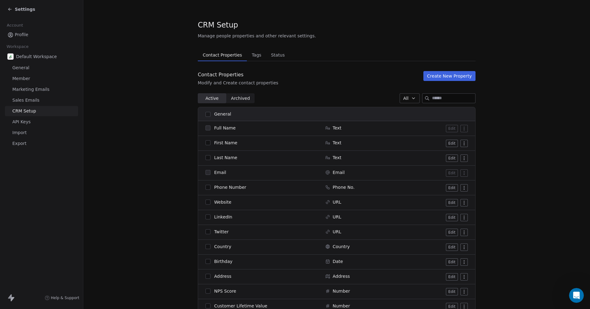
click at [439, 78] on button "Create New Property" at bounding box center [450, 76] width 52 height 10
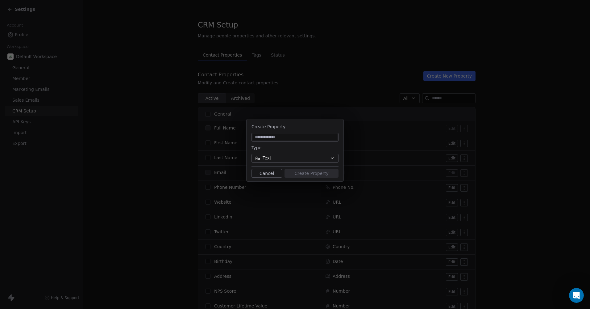
click at [328, 158] on button "Text" at bounding box center [295, 158] width 87 height 9
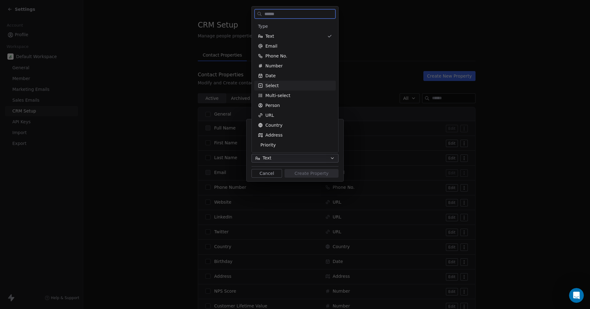
click at [268, 85] on span "Select" at bounding box center [272, 85] width 13 height 6
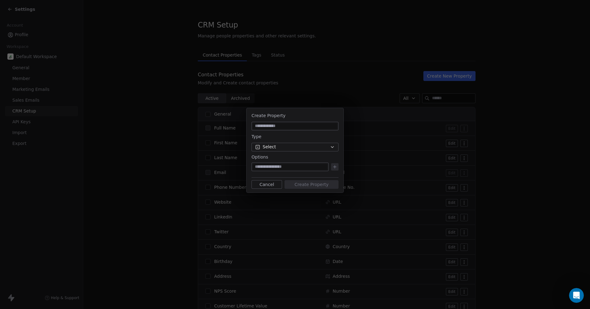
click at [271, 125] on input at bounding box center [295, 126] width 85 height 6
type input "*********"
click at [330, 145] on icon "button" at bounding box center [332, 147] width 5 height 5
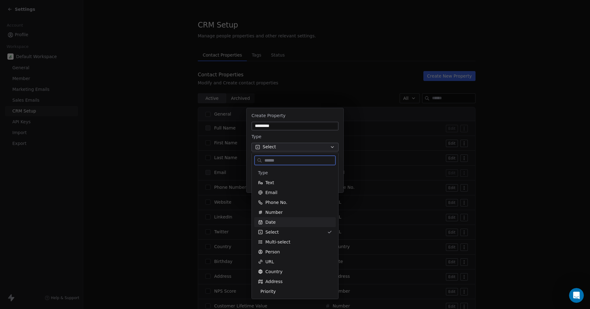
click at [273, 221] on span "Date" at bounding box center [271, 222] width 10 height 6
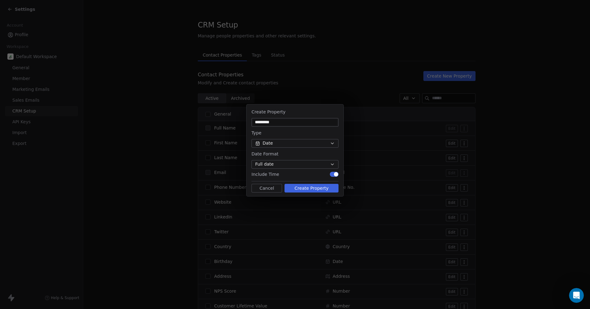
click at [332, 162] on icon "button" at bounding box center [332, 164] width 5 height 5
click at [279, 187] on span "Date/Month/Year" at bounding box center [276, 187] width 36 height 6
click at [335, 174] on span "button" at bounding box center [336, 174] width 4 height 4
click at [314, 187] on button "Create Property" at bounding box center [312, 188] width 54 height 9
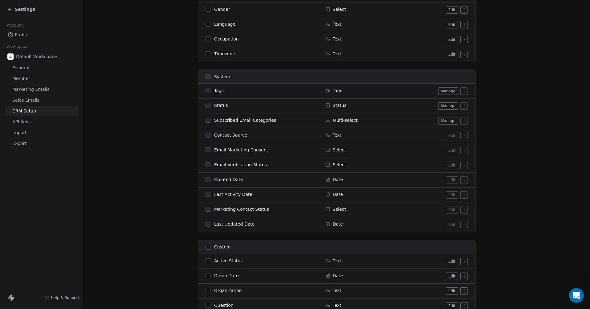
scroll to position [340, 0]
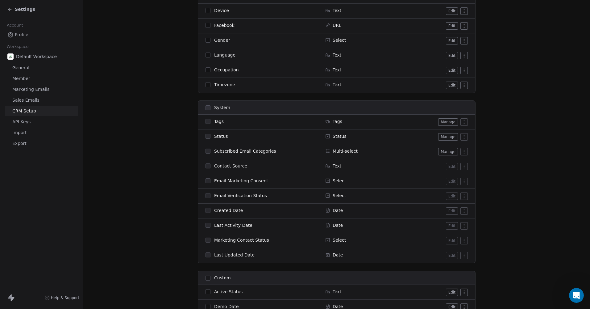
click at [24, 68] on span "General" at bounding box center [20, 68] width 17 height 6
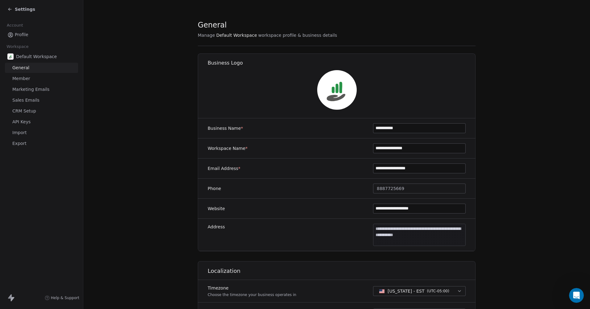
click at [17, 33] on span "Profile" at bounding box center [22, 35] width 14 height 6
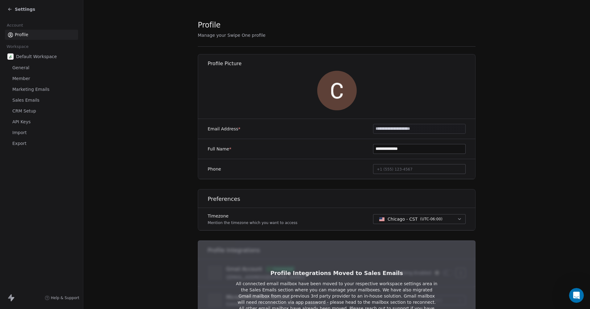
click at [12, 8] on div "Settings" at bounding box center [21, 9] width 28 height 6
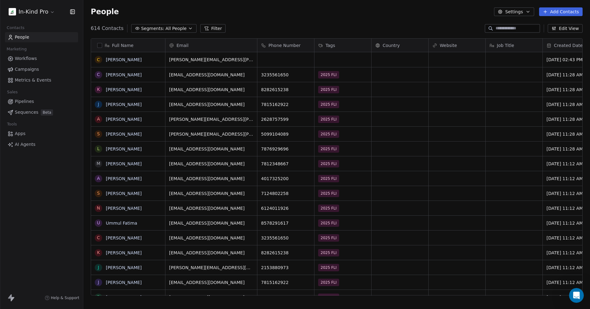
scroll to position [267, 502]
click at [130, 61] on link "[PERSON_NAME]" at bounding box center [124, 59] width 36 height 5
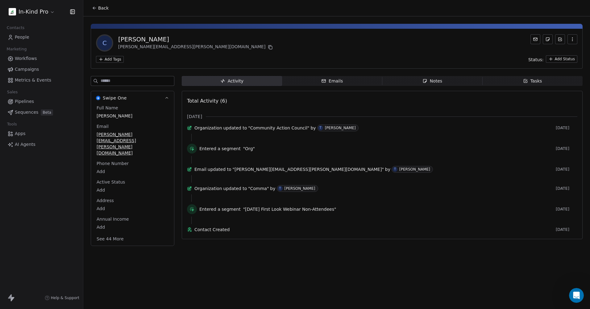
click at [109, 233] on button "See 44 More" at bounding box center [110, 238] width 35 height 11
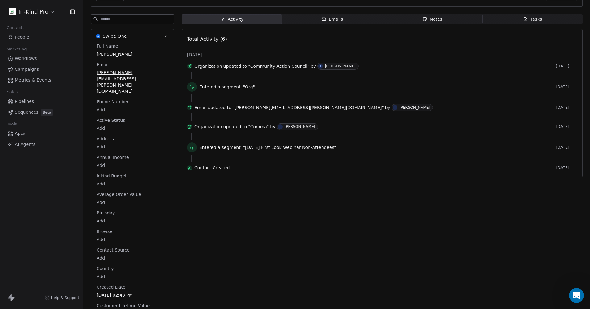
scroll to position [124, 0]
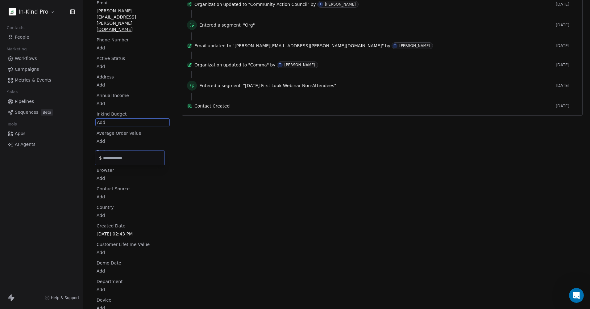
click at [102, 104] on html "In-Kind Pro Contacts People Marketing Workflows Campaigns Metrics & Events Sale…" at bounding box center [295, 154] width 590 height 309
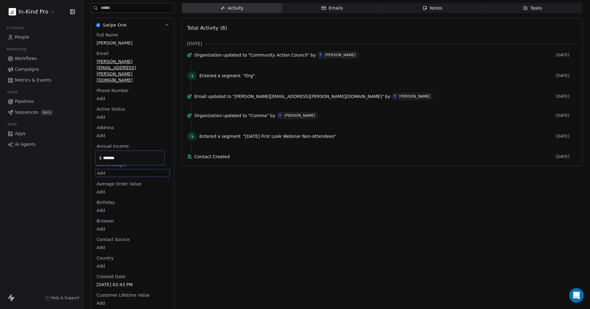
type input "*******"
click at [116, 177] on html "In-Kind Pro Contacts People Marketing Workflows Campaigns Metrics & Events Sale…" at bounding box center [295, 154] width 590 height 309
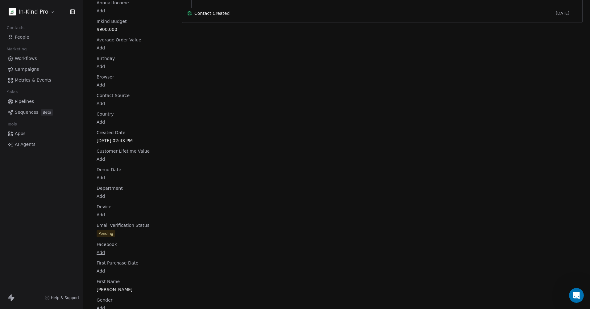
scroll to position [216, 0]
click at [103, 158] on body "In-Kind Pro Contacts People Marketing Workflows Campaigns Metrics & Events Sale…" at bounding box center [295, 154] width 590 height 309
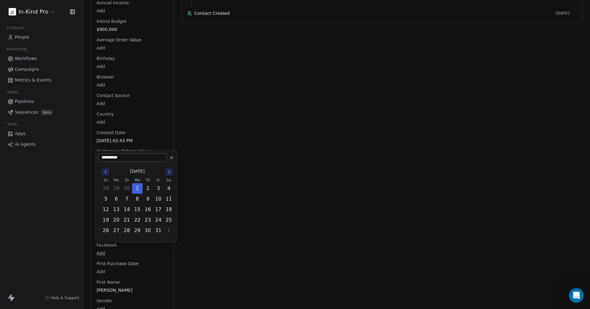
scroll to position [221, 0]
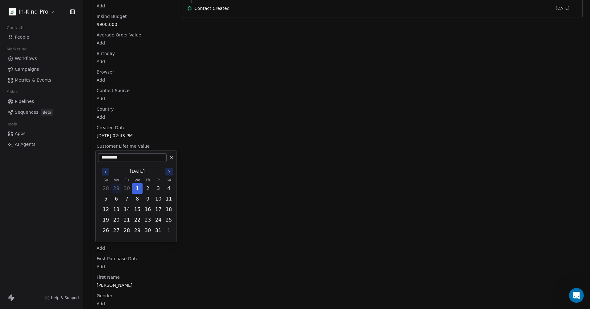
click at [115, 189] on button "29" at bounding box center [116, 188] width 10 height 10
type input "**********"
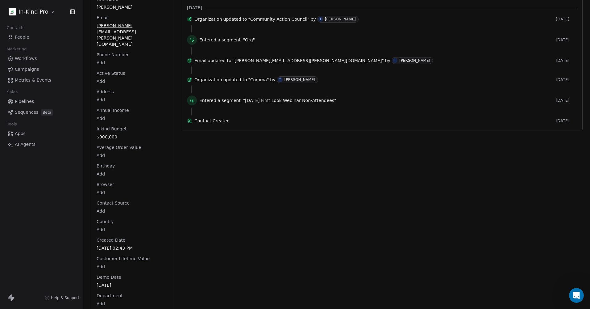
scroll to position [0, 0]
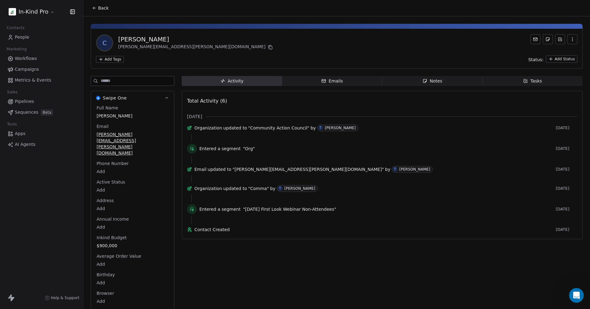
click at [265, 55] on div "Add Tags Status: Add Status" at bounding box center [337, 58] width 482 height 7
click at [571, 40] on button "button" at bounding box center [573, 39] width 10 height 10
click at [447, 39] on div "C [PERSON_NAME] [PERSON_NAME][EMAIL_ADDRESS][PERSON_NAME][DOMAIN_NAME]" at bounding box center [337, 42] width 482 height 17
click at [22, 144] on span "AI Agents" at bounding box center [25, 144] width 21 height 6
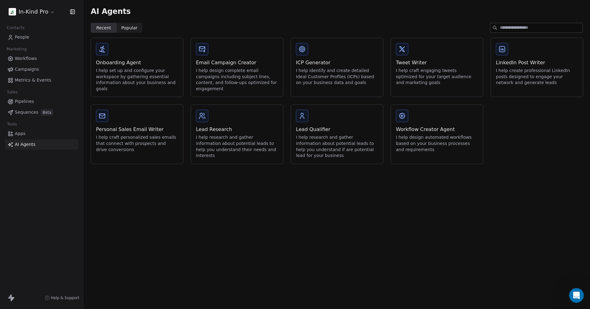
click at [405, 115] on icon at bounding box center [402, 115] width 7 height 7
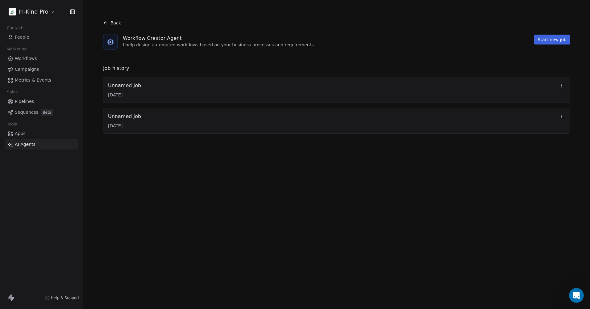
click at [563, 116] on html "In-Kind Pro Contacts People Marketing Workflows Campaigns Metrics & Events Sale…" at bounding box center [295, 154] width 590 height 309
click at [562, 81] on html "In-Kind Pro Contacts People Marketing Workflows Campaigns Metrics & Events Sale…" at bounding box center [295, 154] width 590 height 309
click at [562, 83] on html "In-Kind Pro Contacts People Marketing Workflows Campaigns Metrics & Events Sale…" at bounding box center [295, 154] width 590 height 309
click at [567, 100] on div "Rename" at bounding box center [563, 96] width 30 height 7
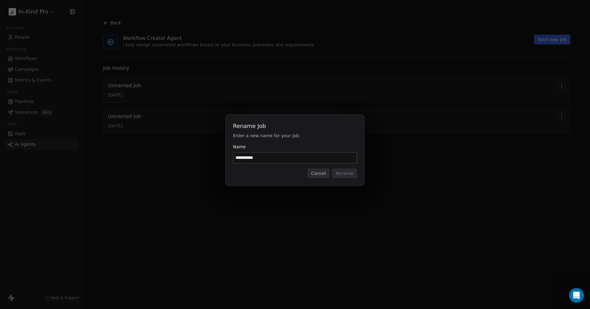
click at [322, 174] on button "Cancel" at bounding box center [319, 173] width 22 height 10
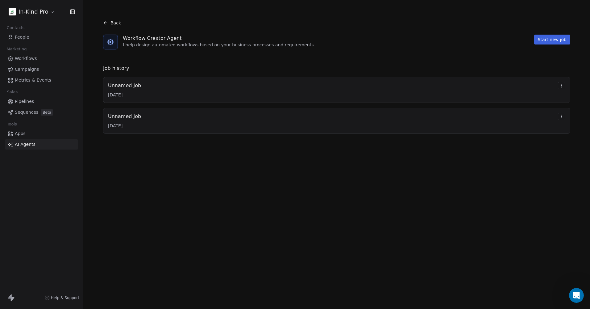
click at [143, 86] on div "Unnamed Job 10/1/2025" at bounding box center [337, 90] width 458 height 16
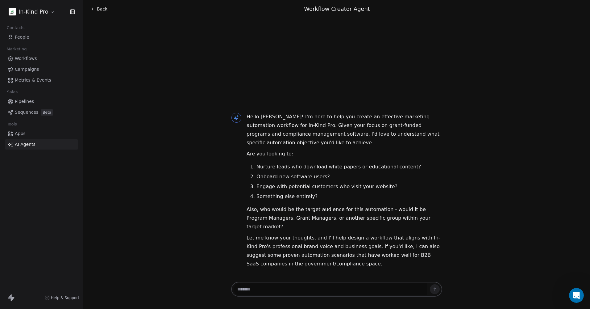
click at [273, 289] on textarea at bounding box center [330, 289] width 193 height 12
type textarea "**********"
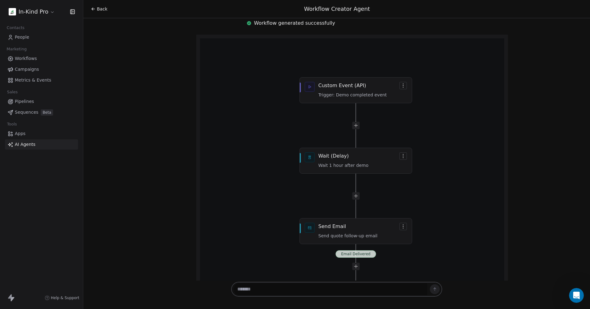
scroll to position [256, 0]
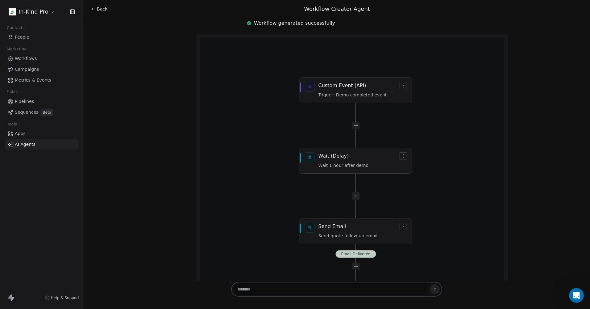
drag, startPoint x: 338, startPoint y: 79, endPoint x: 377, endPoint y: 78, distance: 39.6
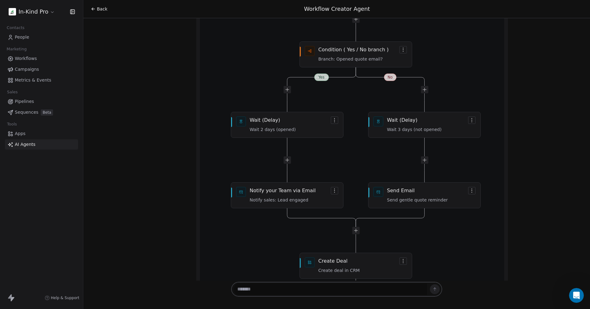
scroll to position [534, 0]
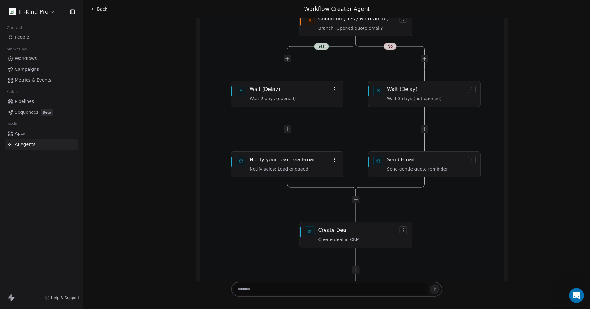
click at [27, 58] on span "Workflows" at bounding box center [26, 58] width 22 height 6
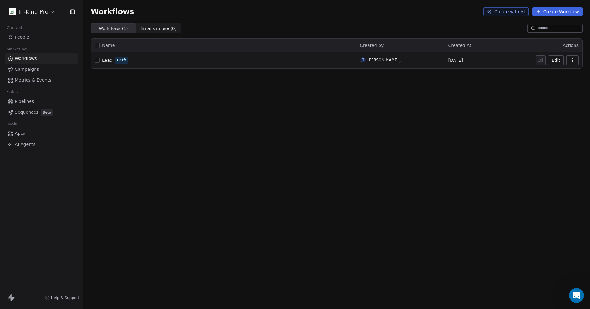
click at [521, 11] on button "Create with AI" at bounding box center [506, 11] width 45 height 9
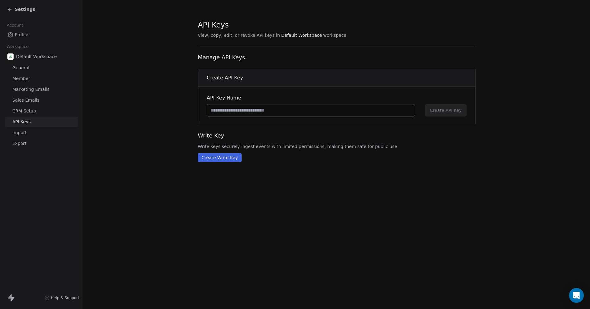
click at [65, 297] on span "Help & Support" at bounding box center [65, 297] width 28 height 5
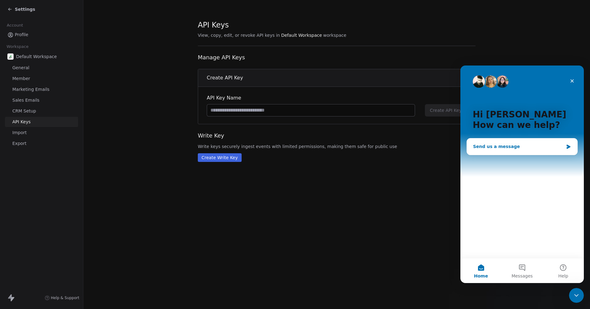
click at [497, 148] on div "Send us a message" at bounding box center [518, 146] width 90 height 6
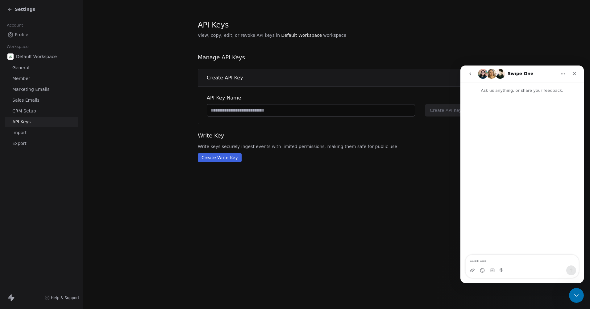
click at [484, 261] on textarea "Message…" at bounding box center [522, 260] width 113 height 11
type textarea "*********"
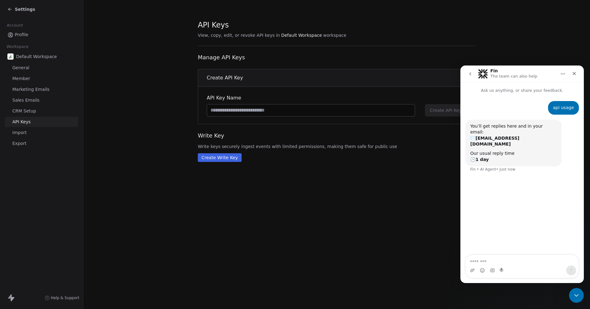
click at [470, 74] on icon "go back" at bounding box center [470, 73] width 5 height 5
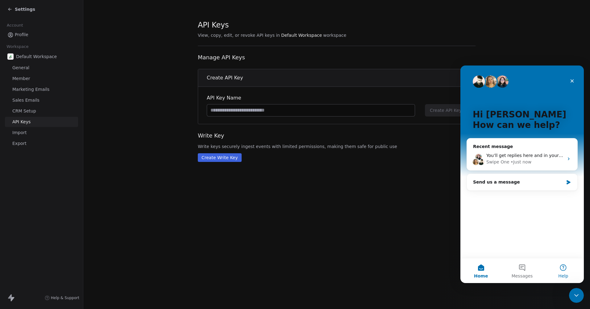
click at [564, 266] on button "Help" at bounding box center [563, 270] width 41 height 25
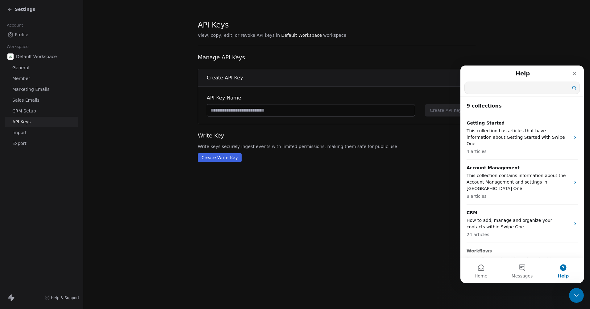
click at [494, 86] on input "Search for help" at bounding box center [522, 88] width 115 height 12
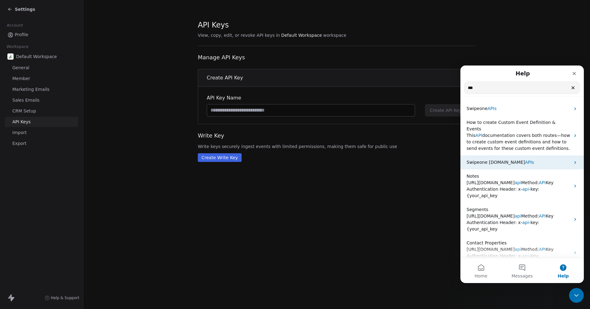
type input "***"
click at [528, 159] on p "Swipeone [DOMAIN_NAME] APIs" at bounding box center [519, 162] width 104 height 6
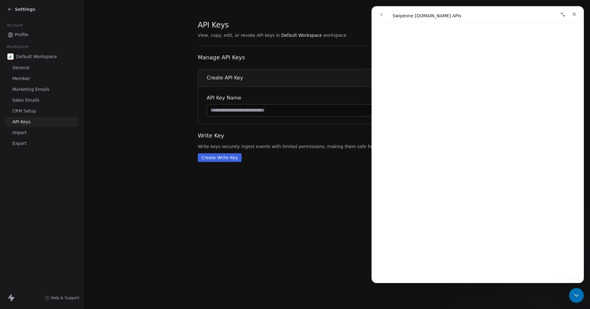
scroll to position [432, 0]
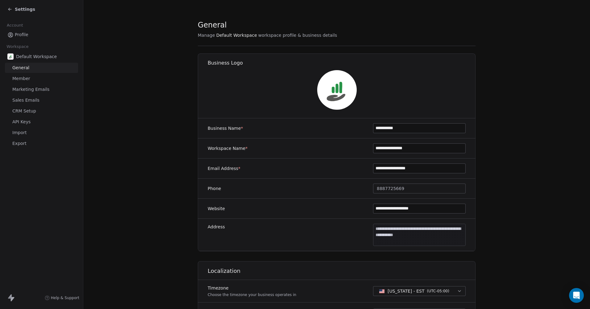
click at [29, 68] on link "General" at bounding box center [41, 68] width 73 height 10
click at [9, 10] on icon at bounding box center [9, 9] width 5 height 5
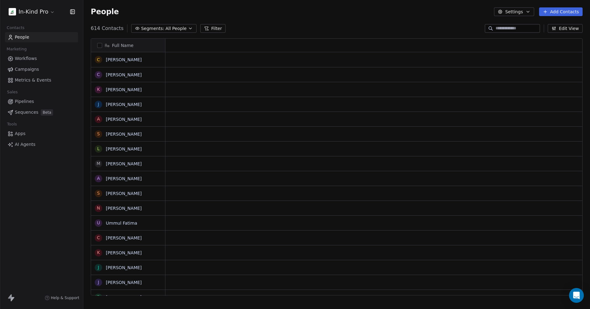
scroll to position [267, 502]
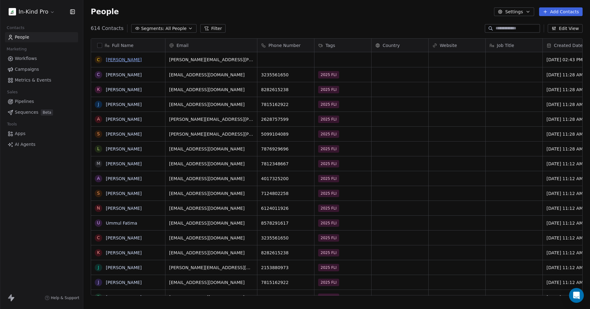
click at [135, 60] on link "[PERSON_NAME]" at bounding box center [124, 59] width 36 height 5
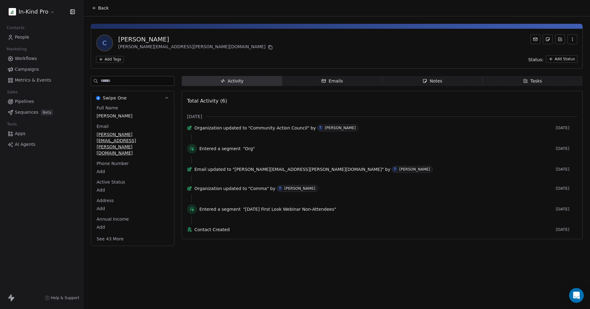
click at [417, 85] on span "Notes Notes" at bounding box center [433, 81] width 100 height 10
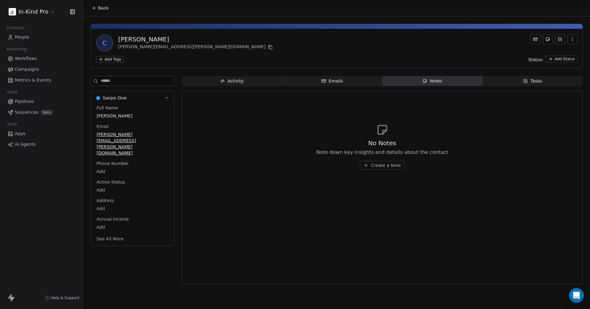
click at [527, 82] on icon "button" at bounding box center [525, 80] width 5 height 5
click at [380, 163] on span "Create a Task" at bounding box center [386, 165] width 29 height 6
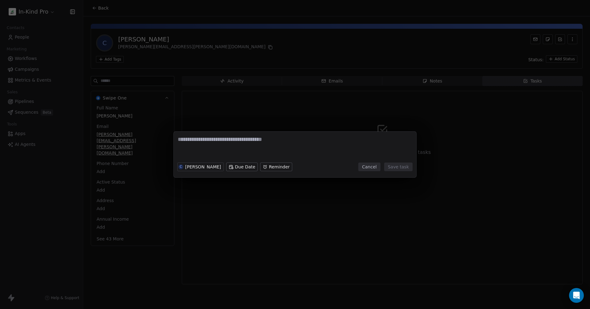
click at [372, 166] on button "Cancel" at bounding box center [370, 166] width 22 height 9
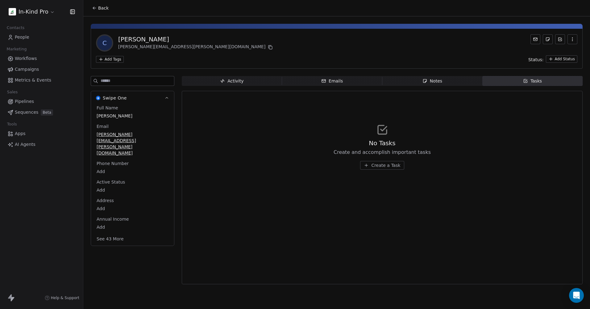
click at [115, 61] on html "In-Kind Pro Contacts People Marketing Workflows Campaigns Metrics & Events Sale…" at bounding box center [295, 154] width 590 height 309
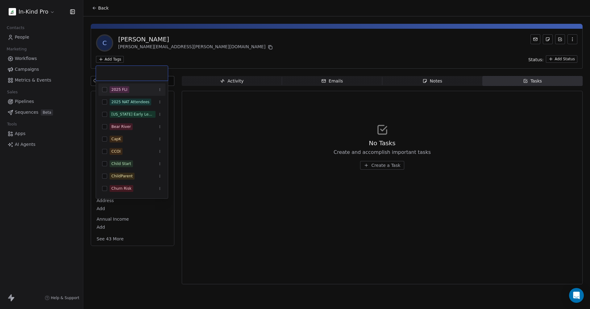
click at [262, 60] on html "In-Kind Pro Contacts People Marketing Workflows Campaigns Metrics & Events Sale…" at bounding box center [295, 154] width 590 height 309
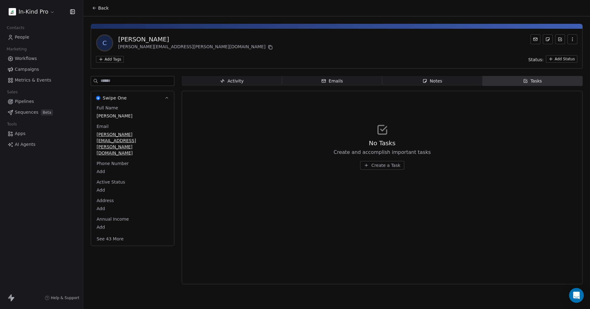
click at [106, 59] on html "In-Kind Pro Contacts People Marketing Workflows Campaigns Metrics & Events Sale…" at bounding box center [295, 154] width 590 height 309
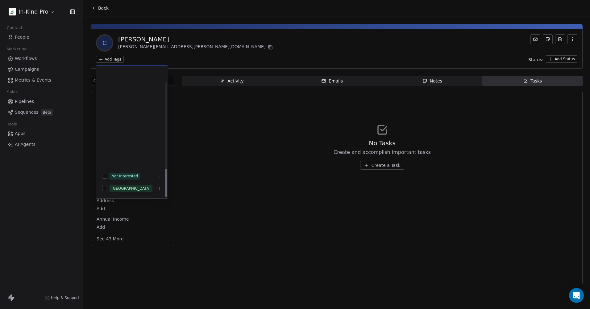
scroll to position [345, 0]
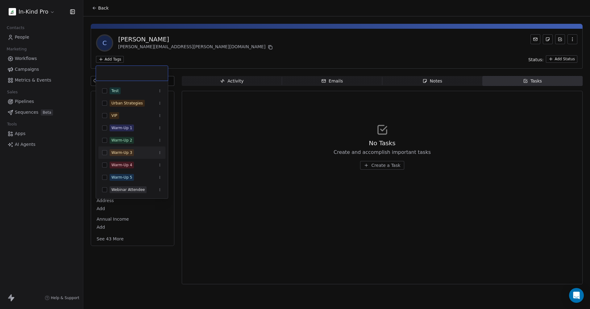
click at [248, 53] on html "In-Kind Pro Contacts People Marketing Workflows Campaigns Metrics & Events Sale…" at bounding box center [295, 154] width 590 height 309
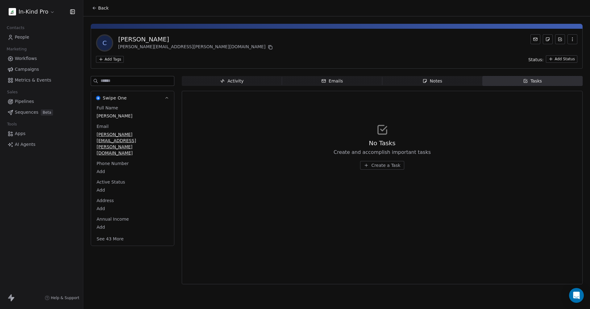
click at [105, 61] on html "In-Kind Pro Contacts People Marketing Workflows Campaigns Metrics & Events Sale…" at bounding box center [295, 154] width 590 height 309
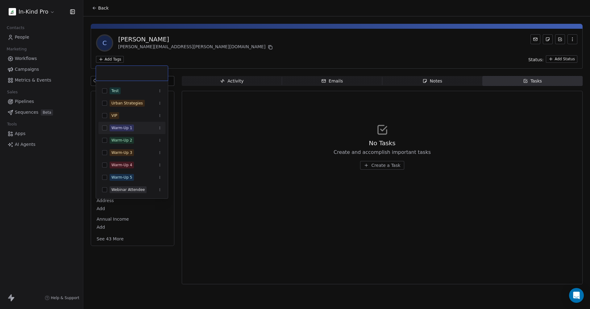
click at [50, 195] on html "In-Kind Pro Contacts People Marketing Workflows Campaigns Metrics & Events Sale…" at bounding box center [295, 154] width 590 height 309
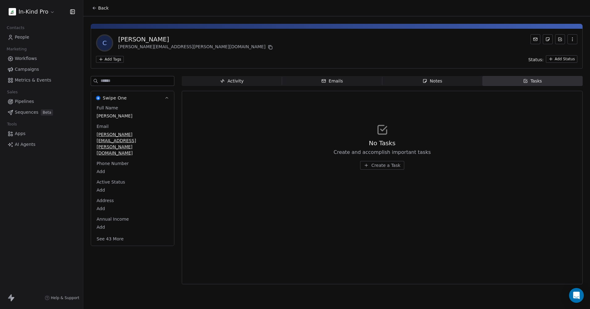
click at [32, 78] on span "Metrics & Events" at bounding box center [33, 80] width 36 height 6
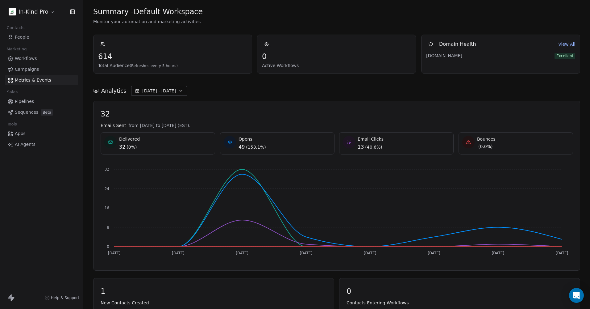
click at [22, 40] on span "People" at bounding box center [22, 37] width 15 height 6
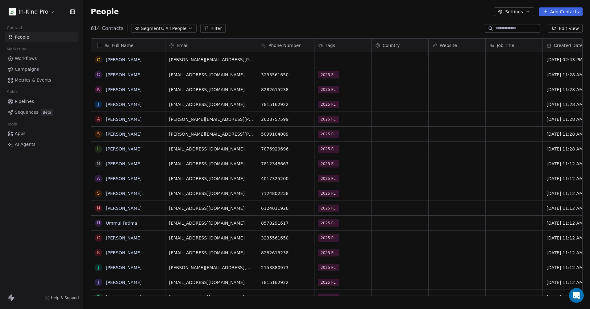
scroll to position [267, 502]
click at [121, 75] on link "[PERSON_NAME]" at bounding box center [124, 74] width 36 height 5
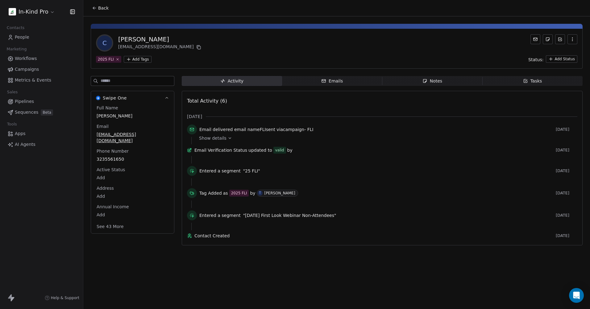
click at [105, 204] on span "Annual Income" at bounding box center [112, 207] width 35 height 6
click at [123, 205] on body "In-Kind Pro Contacts People Marketing Workflows Campaigns Metrics & Events Sale…" at bounding box center [295, 154] width 590 height 309
click at [121, 192] on html "In-Kind Pro Contacts People Marketing Workflows Campaigns Metrics & Events Sale…" at bounding box center [295, 154] width 590 height 309
click at [106, 221] on button "See 43 More" at bounding box center [110, 226] width 35 height 11
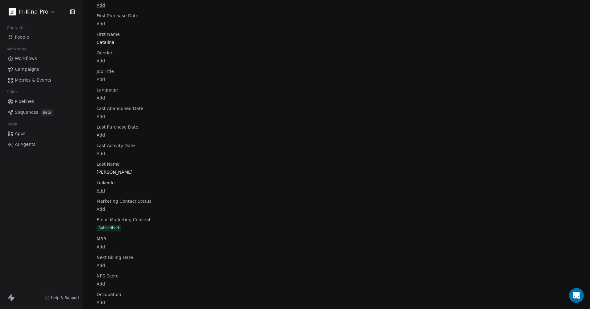
scroll to position [463, 0]
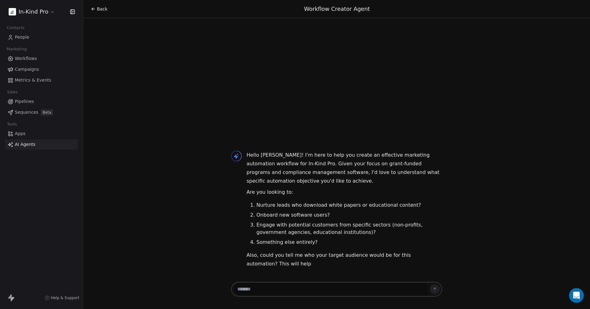
click at [28, 58] on span "Workflows" at bounding box center [26, 58] width 22 height 6
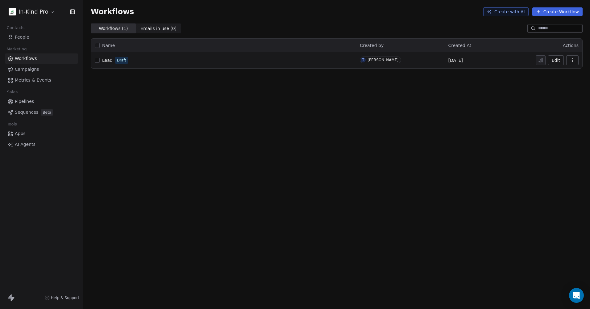
click at [24, 112] on span "Sequences" at bounding box center [26, 112] width 23 height 6
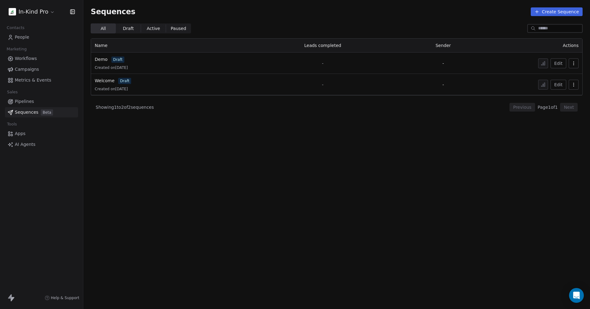
click at [19, 145] on span "AI Agents" at bounding box center [25, 144] width 21 height 6
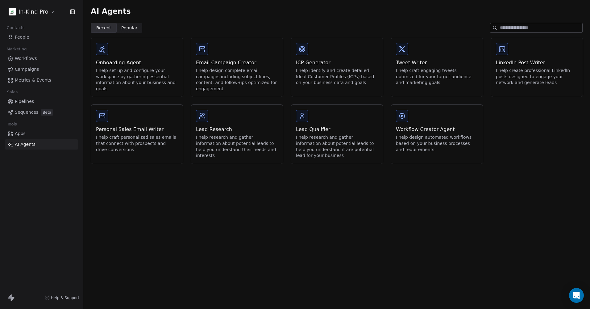
click at [424, 126] on div "Workflow Creator Agent" at bounding box center [437, 129] width 82 height 7
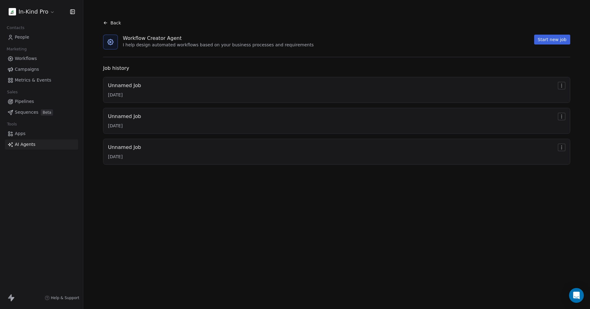
click at [132, 88] on div "Unnamed Job" at bounding box center [124, 85] width 33 height 7
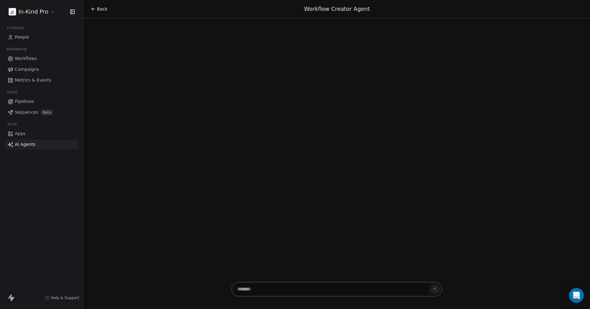
click at [97, 9] on div "Back" at bounding box center [99, 9] width 17 height 6
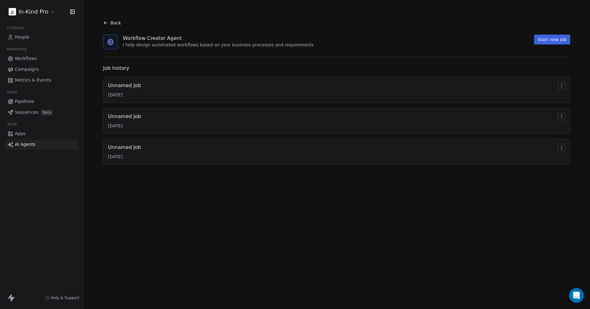
click at [233, 132] on div "Unnamed Job [DATE]" at bounding box center [337, 121] width 468 height 26
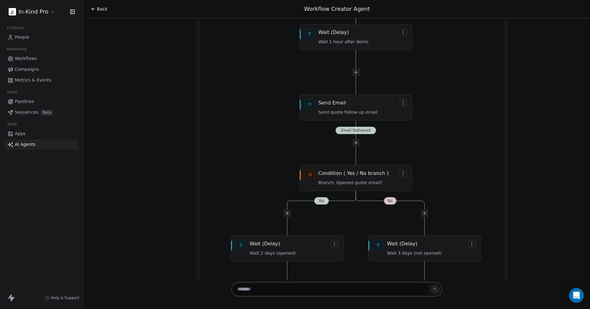
scroll to position [256, 0]
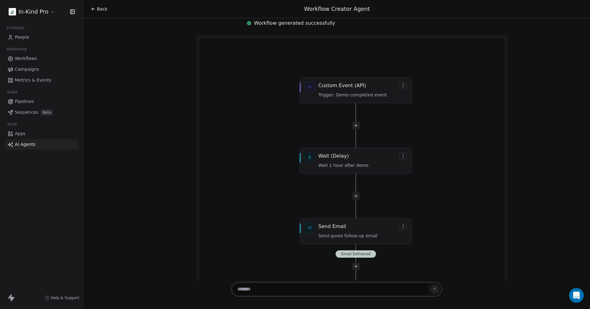
drag, startPoint x: 379, startPoint y: 86, endPoint x: 341, endPoint y: 84, distance: 37.7
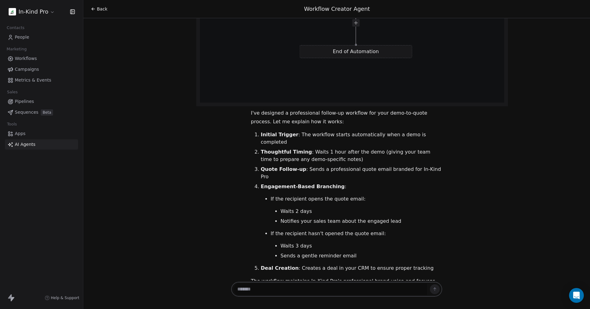
scroll to position [812, 0]
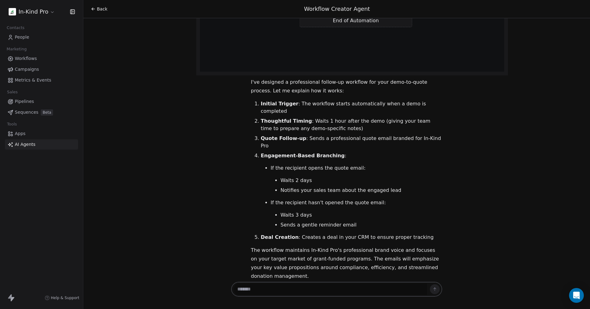
click at [287, 286] on textarea at bounding box center [330, 289] width 193 height 12
type textarea "*"
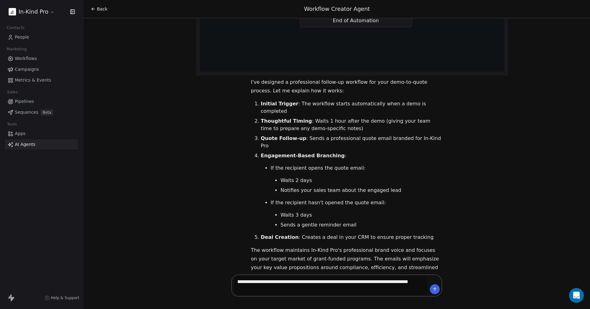
type textarea "**********"
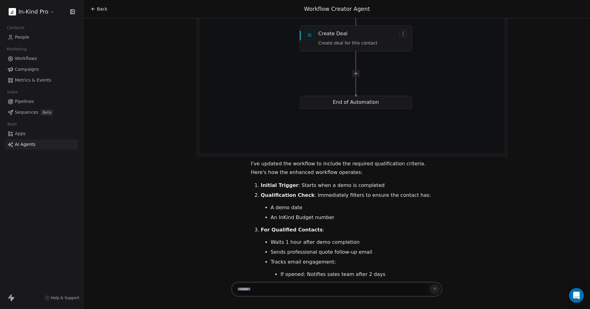
scroll to position [1819, 0]
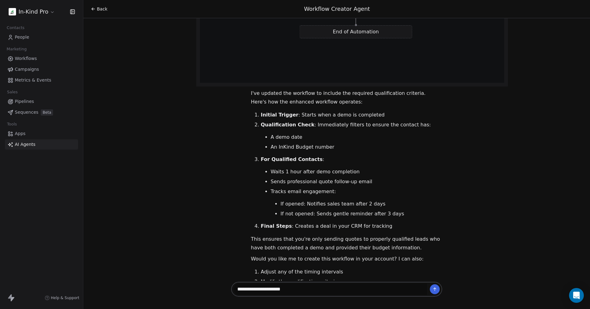
type textarea "**********"
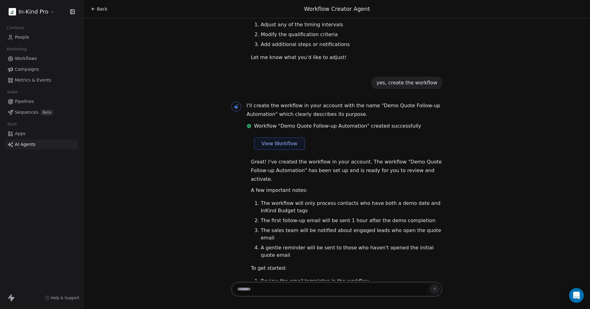
scroll to position [2082, 0]
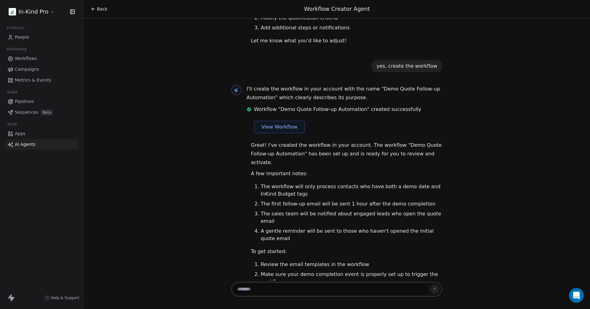
click at [282, 123] on span "View Workflow" at bounding box center [280, 126] width 36 height 7
click at [32, 56] on span "Workflows" at bounding box center [26, 58] width 22 height 6
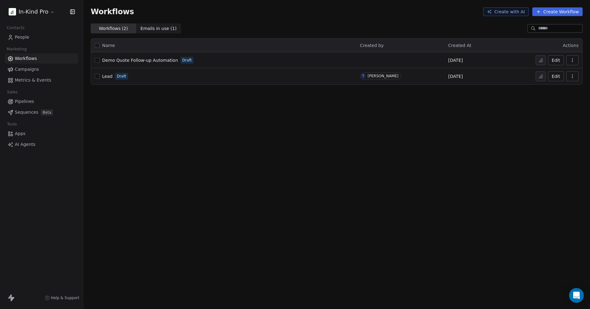
click at [157, 62] on span "Demo Quote Follow-up Automation" at bounding box center [140, 60] width 76 height 5
click at [167, 60] on span "Demo Quote Follow-up Automation" at bounding box center [140, 60] width 76 height 5
click at [53, 11] on html "In-Kind Pro Contacts People Marketing Workflows Campaigns Metrics & Events Sale…" at bounding box center [295, 154] width 590 height 309
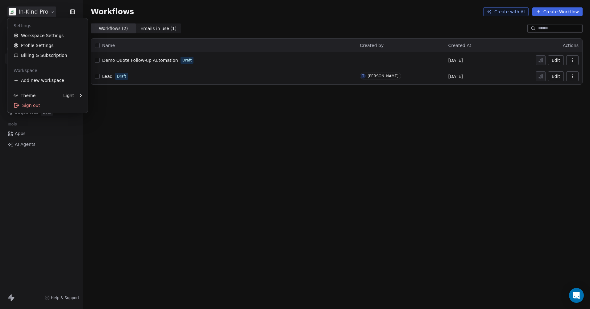
click at [69, 157] on html "In-Kind Pro Contacts People Marketing Workflows Campaigns Metrics & Events Sale…" at bounding box center [295, 154] width 590 height 309
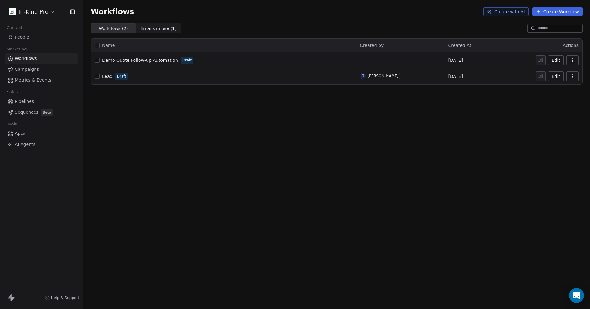
click at [23, 36] on span "People" at bounding box center [22, 37] width 15 height 6
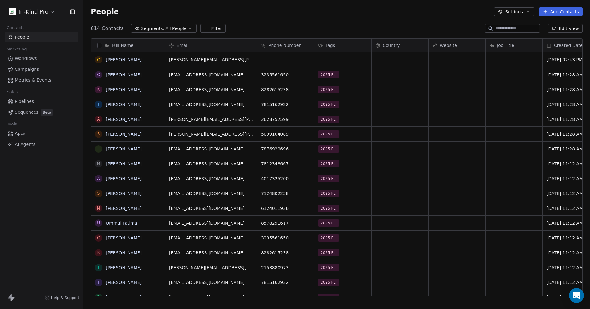
scroll to position [267, 502]
click at [515, 11] on button "Settings" at bounding box center [514, 11] width 40 height 9
click at [514, 25] on span "Contact Properties" at bounding box center [531, 25] width 40 height 6
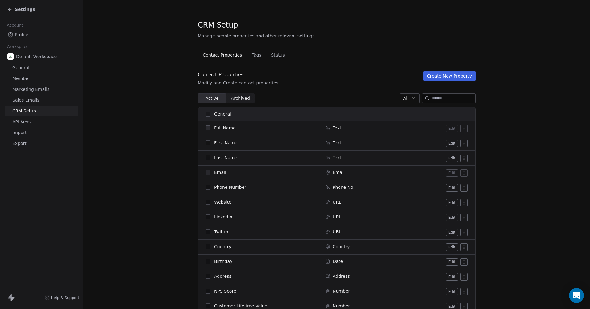
click at [434, 74] on button "Create New Property" at bounding box center [450, 76] width 52 height 10
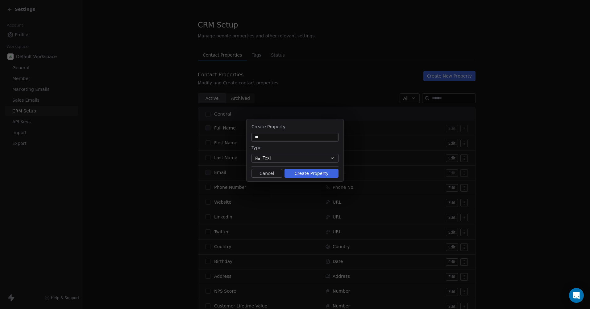
type input "*"
click at [262, 174] on button "Cancel" at bounding box center [267, 173] width 31 height 9
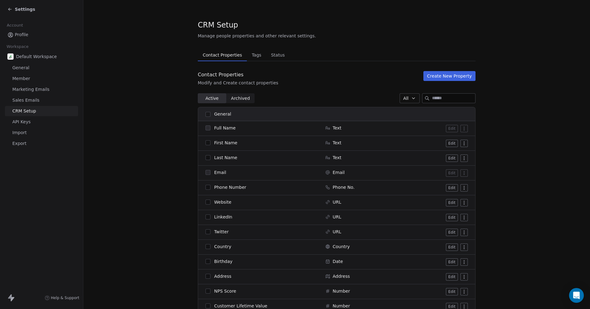
click at [437, 73] on button "Create New Property" at bounding box center [450, 76] width 52 height 10
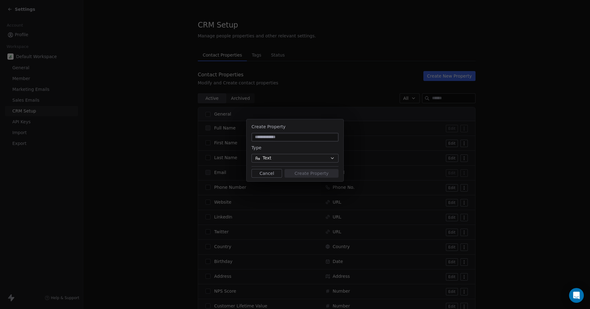
click at [273, 135] on input at bounding box center [295, 137] width 85 height 6
type input "**********"
click at [293, 158] on button "Text" at bounding box center [295, 158] width 87 height 9
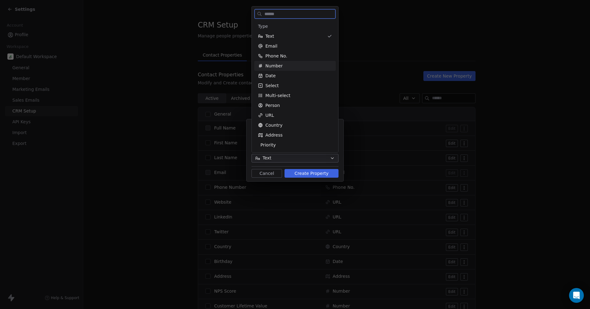
click at [279, 66] on span "Number" at bounding box center [274, 66] width 17 height 6
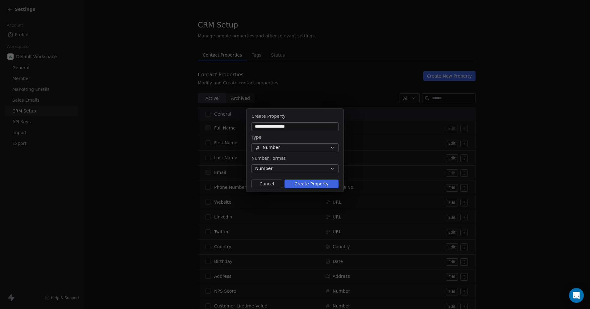
click at [322, 169] on button "Number" at bounding box center [295, 168] width 87 height 9
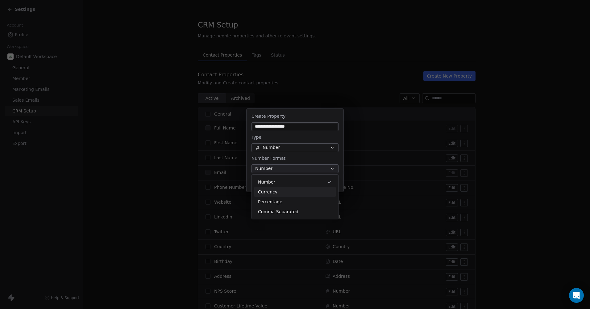
click at [284, 192] on div "Currency" at bounding box center [295, 192] width 74 height 6
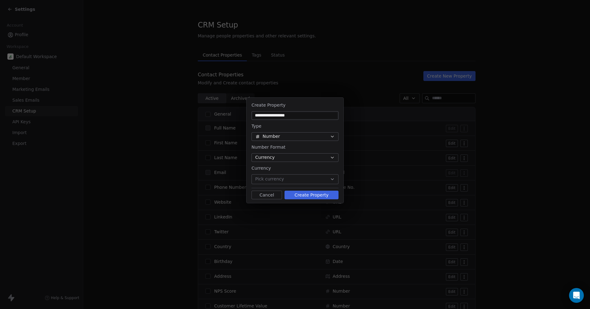
click at [317, 180] on button "Pick currency" at bounding box center [295, 179] width 87 height 10
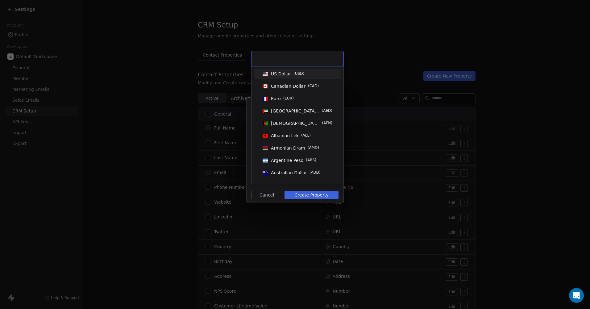
click at [291, 75] on div "US Dollar ( USD )" at bounding box center [287, 74] width 33 height 6
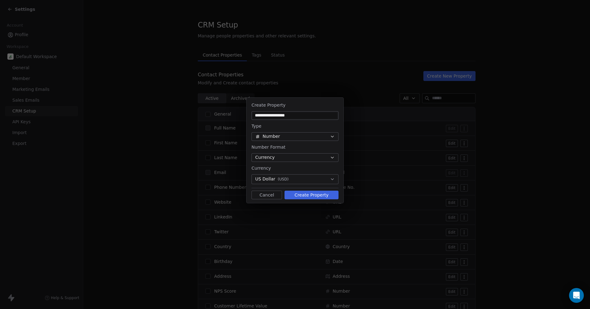
click at [309, 195] on button "Create Property" at bounding box center [312, 195] width 54 height 9
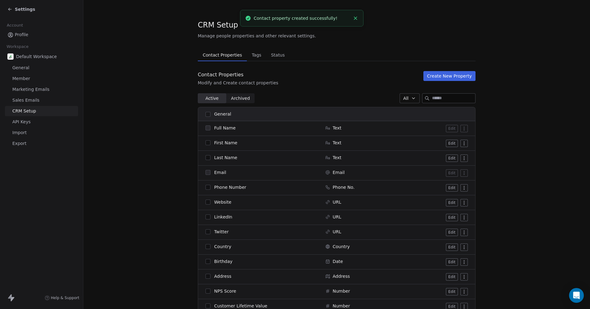
click at [448, 75] on button "Create New Property" at bounding box center [450, 76] width 52 height 10
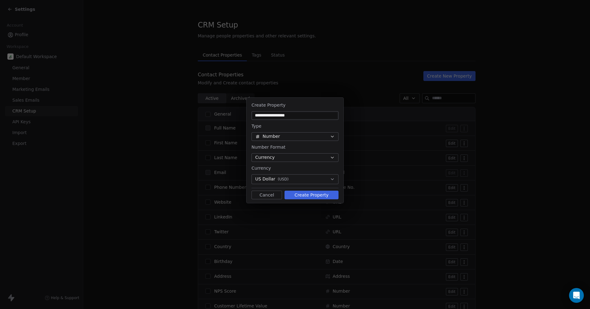
click at [273, 196] on button "Cancel" at bounding box center [267, 195] width 31 height 9
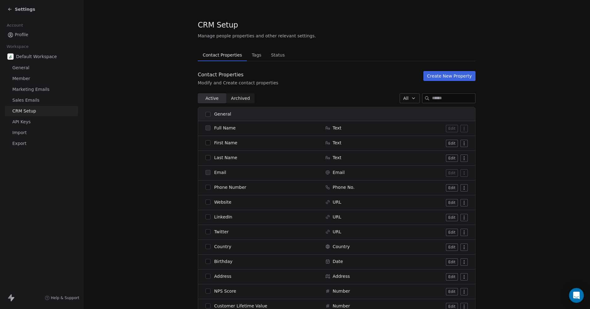
click at [445, 76] on button "Create New Property" at bounding box center [450, 76] width 52 height 10
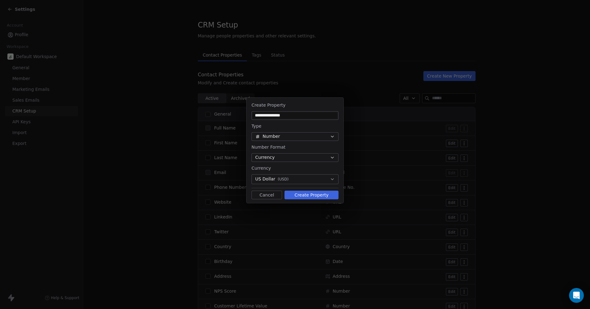
type input "**********"
click at [310, 193] on button "Create Property" at bounding box center [312, 195] width 54 height 9
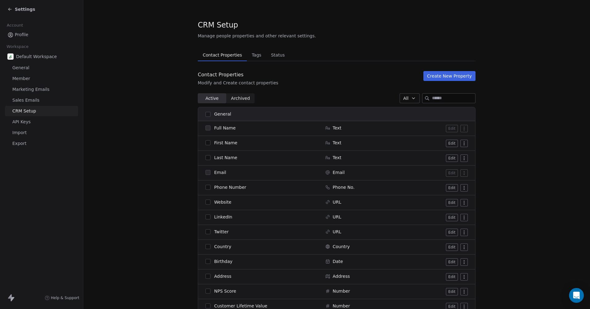
click at [404, 99] on span "All" at bounding box center [406, 98] width 5 height 6
click at [361, 87] on html "Settings Account Profile Workspace Default Workspace General Member Marketing E…" at bounding box center [295, 154] width 590 height 309
click at [269, 58] on span "Status" at bounding box center [278, 55] width 19 height 9
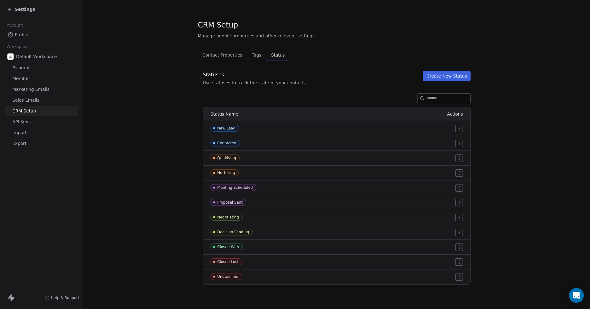
click at [254, 54] on span "Tags" at bounding box center [257, 55] width 15 height 9
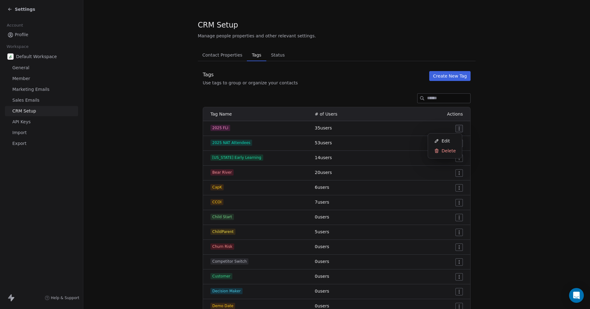
click at [460, 128] on html "Settings Account Profile Workspace Default Workspace General Member Marketing E…" at bounding box center [295, 154] width 590 height 309
click at [445, 141] on span "Edit" at bounding box center [446, 141] width 8 height 6
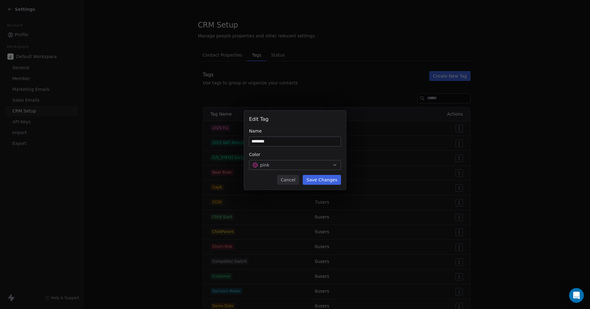
click at [292, 179] on button "Cancel" at bounding box center [288, 180] width 22 height 10
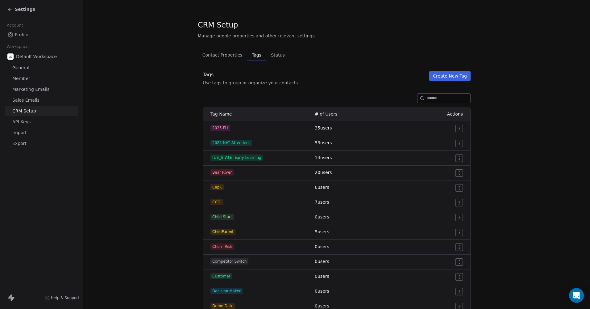
click at [225, 53] on span "Contact Properties" at bounding box center [222, 55] width 45 height 9
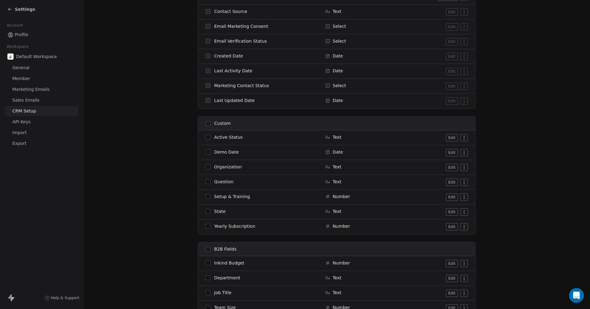
scroll to position [525, 0]
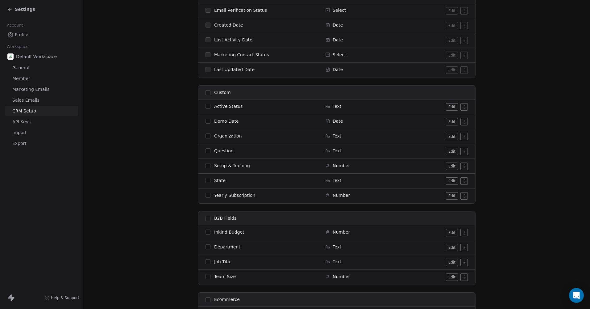
click at [464, 107] on html "Settings Account Profile Workspace Default Workspace General Member Marketing E…" at bounding box center [295, 154] width 590 height 309
click at [463, 107] on html "Settings Account Profile Workspace Default Workspace General Member Marketing E…" at bounding box center [295, 154] width 590 height 309
click at [464, 233] on html "Settings Account Profile Workspace Default Workspace General Member Marketing E…" at bounding box center [295, 154] width 590 height 309
click at [506, 241] on html "Settings Account Profile Workspace Default Workspace General Member Marketing E…" at bounding box center [295, 154] width 590 height 309
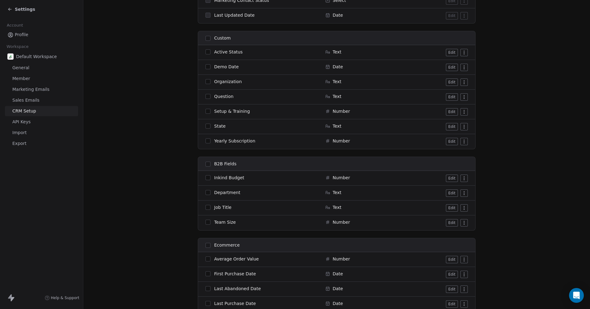
scroll to position [548, 0]
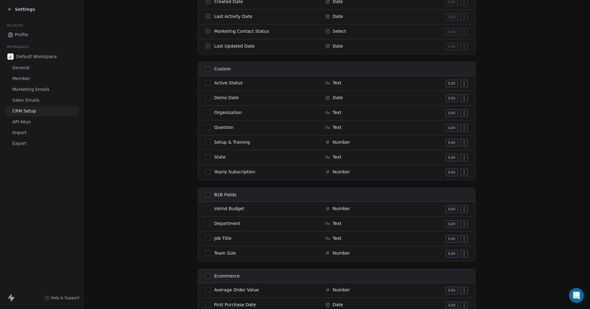
click at [10, 9] on icon at bounding box center [9, 9] width 5 height 5
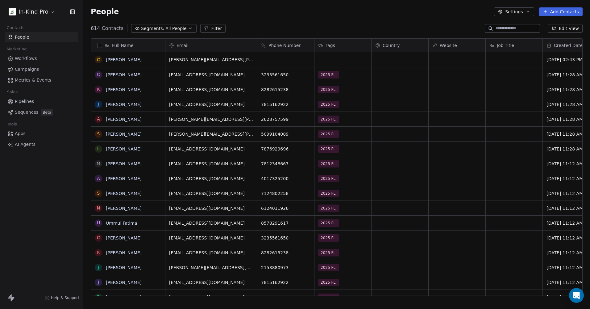
scroll to position [267, 502]
click at [121, 58] on link "[PERSON_NAME]" at bounding box center [124, 59] width 36 height 5
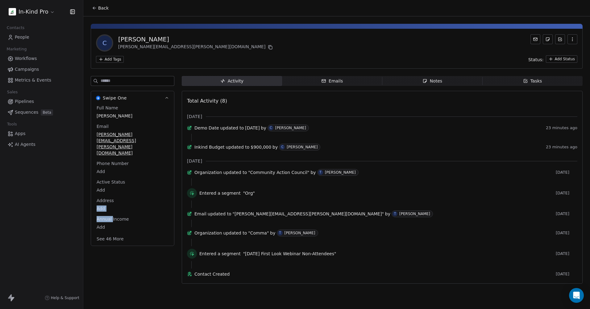
drag, startPoint x: 111, startPoint y: 201, endPoint x: 112, endPoint y: 184, distance: 16.7
click at [112, 184] on div "Full Name Celeste Pressley Email aaron.presley@commaction.org Phone Number Add …" at bounding box center [132, 174] width 74 height 138
click at [117, 192] on body "In-Kind Pro Contacts People Marketing Workflows Campaigns Metrics & Events Sale…" at bounding box center [295, 154] width 590 height 309
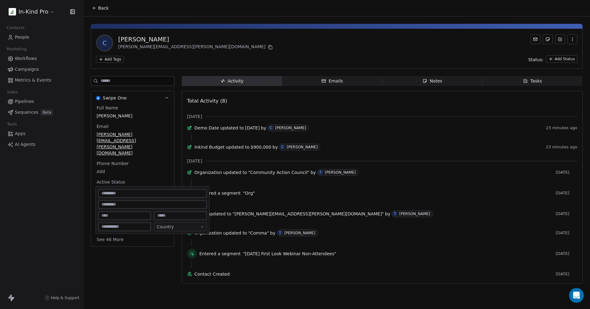
click at [132, 273] on html "In-Kind Pro Contacts People Marketing Workflows Campaigns Metrics & Events Sale…" at bounding box center [295, 154] width 590 height 309
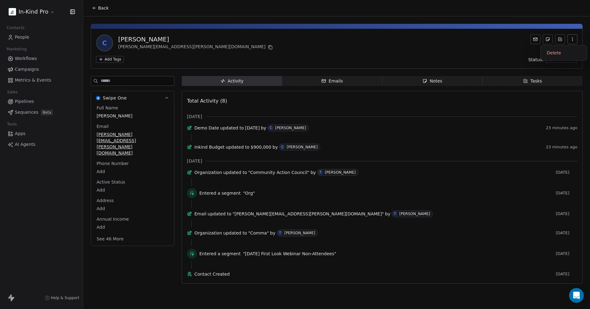
click at [572, 41] on icon "button" at bounding box center [572, 39] width 5 height 5
click at [212, 40] on div "C [PERSON_NAME] [PERSON_NAME][EMAIL_ADDRESS][PERSON_NAME][DOMAIN_NAME]" at bounding box center [337, 42] width 482 height 17
click at [117, 233] on button "See 46 More" at bounding box center [110, 238] width 35 height 11
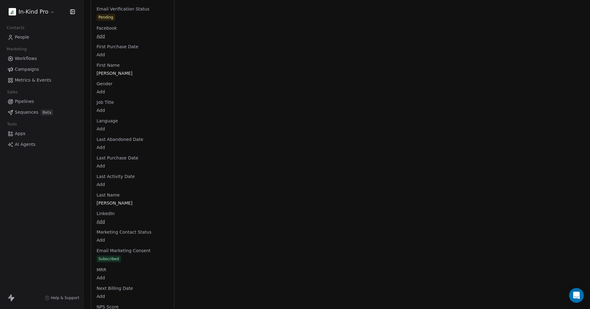
scroll to position [618, 0]
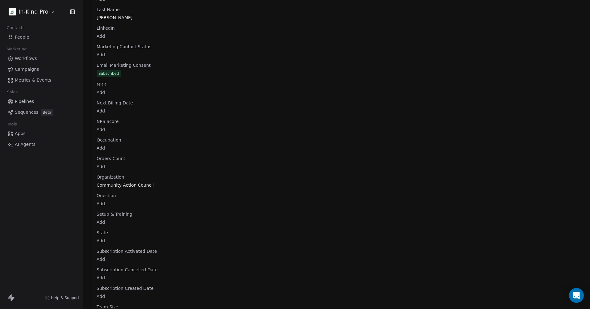
click at [114, 174] on span "Organization" at bounding box center [110, 177] width 30 height 6
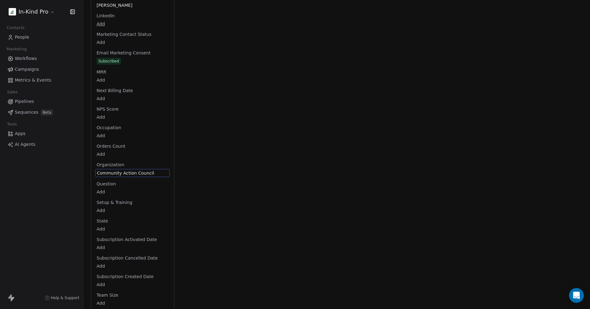
drag, startPoint x: 114, startPoint y: 167, endPoint x: 116, endPoint y: 108, distance: 58.7
drag, startPoint x: 116, startPoint y: 111, endPoint x: 117, endPoint y: 96, distance: 14.2
drag, startPoint x: 117, startPoint y: 96, endPoint x: 123, endPoint y: 97, distance: 5.9
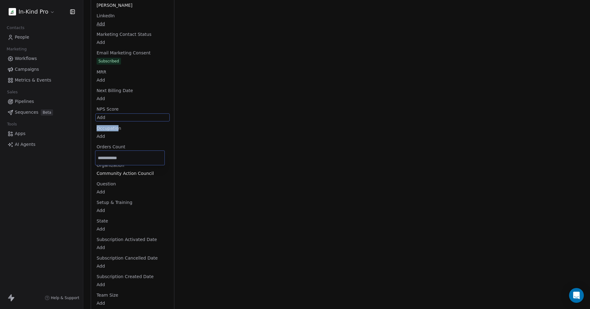
click at [123, 97] on html "In-Kind Pro Contacts People Marketing Workflows Campaigns Metrics & Events Sale…" at bounding box center [295, 154] width 590 height 309
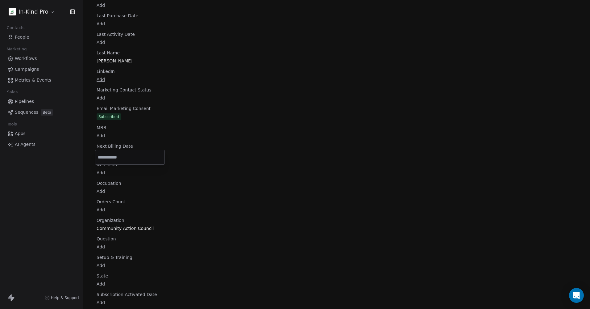
click at [132, 72] on html "In-Kind Pro Contacts People Marketing Workflows Campaigns Metrics & Events Sale…" at bounding box center [295, 154] width 590 height 309
click at [125, 87] on span "Marketing Contact Status" at bounding box center [123, 90] width 57 height 6
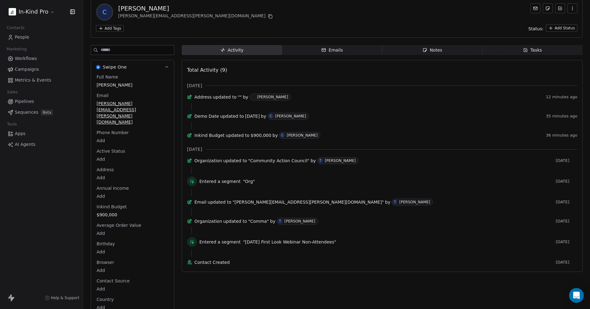
scroll to position [0, 0]
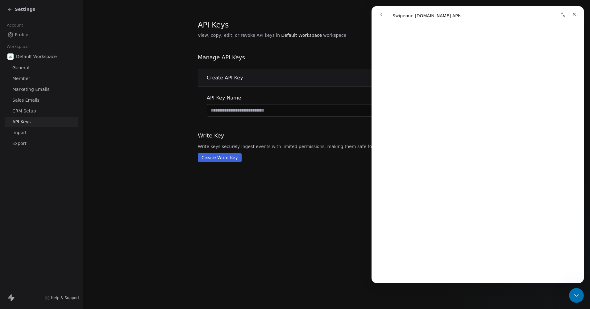
scroll to position [432, 0]
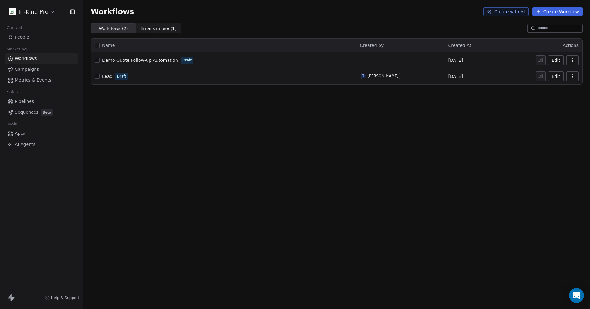
click at [556, 60] on button "Edit" at bounding box center [556, 60] width 16 height 10
click at [23, 145] on span "AI Agents" at bounding box center [25, 144] width 21 height 6
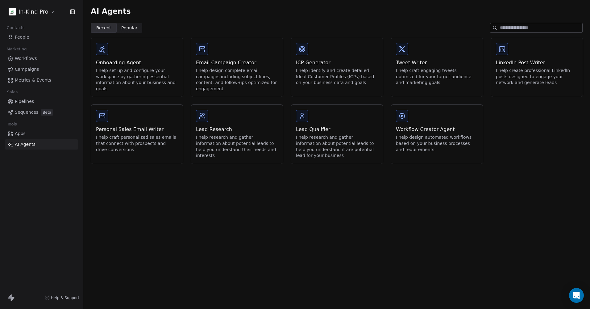
click at [430, 134] on div "I help design automated workflows based on your business processes and requirem…" at bounding box center [437, 143] width 82 height 18
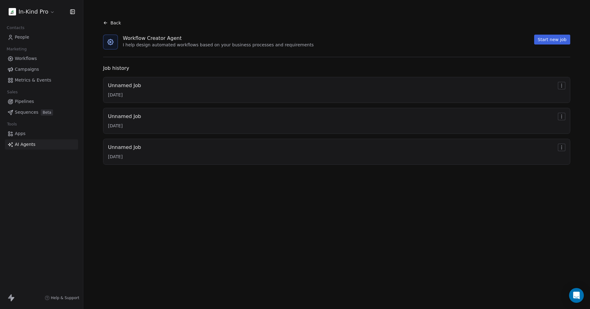
click at [210, 87] on div "Unnamed Job 10/1/2025" at bounding box center [337, 90] width 458 height 16
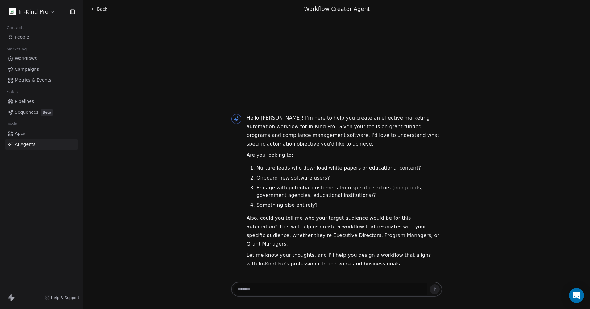
click at [288, 290] on textarea at bounding box center [330, 289] width 193 height 12
type textarea "**********"
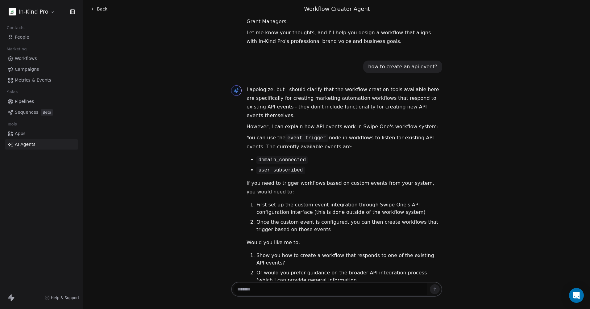
scroll to position [150, 0]
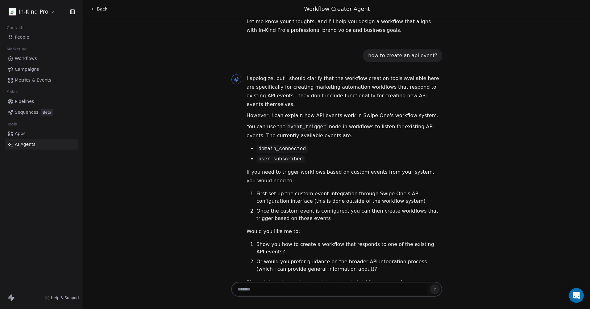
click at [23, 37] on span "People" at bounding box center [22, 37] width 15 height 6
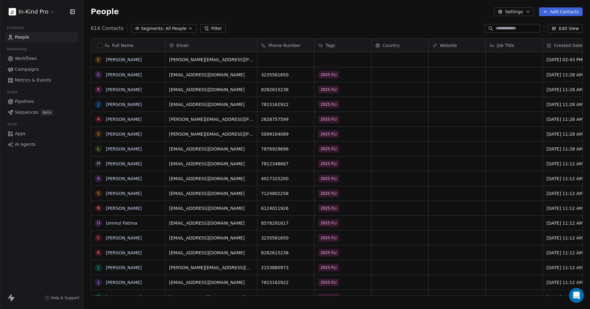
scroll to position [267, 502]
click at [28, 55] on span "Workflows" at bounding box center [26, 58] width 22 height 6
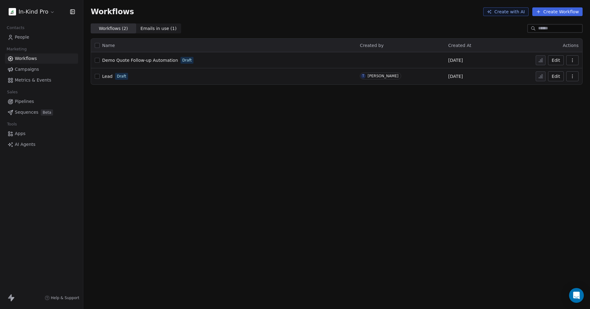
click at [277, 59] on div "Demo Quote Follow-up Automation Draft" at bounding box center [224, 60] width 258 height 9
click at [161, 59] on span "Demo Quote Follow-up Automation" at bounding box center [140, 60] width 76 height 5
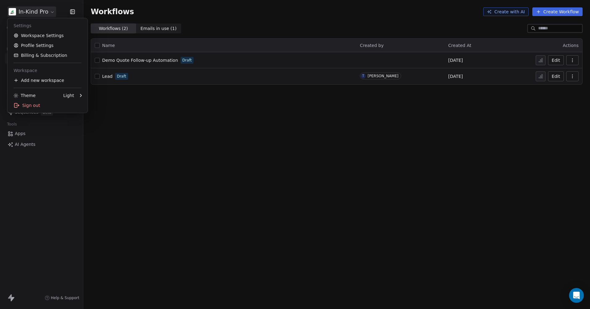
click at [49, 10] on html "In-Kind Pro Contacts People Marketing Workflows Campaigns Metrics & Events Sale…" at bounding box center [295, 154] width 590 height 309
click at [55, 164] on html "In-Kind Pro Contacts People Marketing Workflows Campaigns Metrics & Events Sale…" at bounding box center [295, 154] width 590 height 309
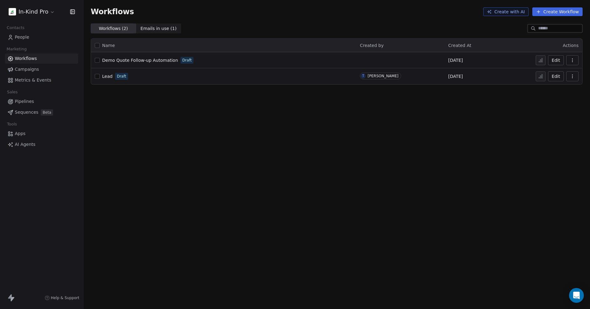
click at [28, 34] on span "People" at bounding box center [22, 37] width 15 height 6
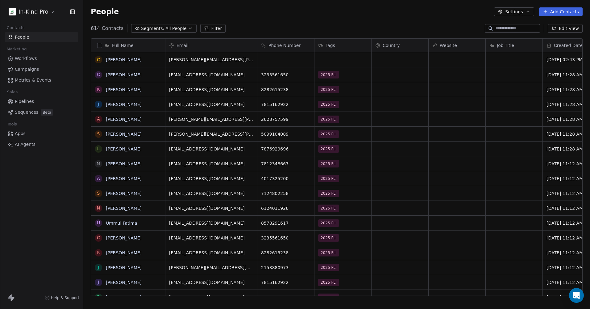
scroll to position [267, 502]
click at [126, 58] on link "[PERSON_NAME]" at bounding box center [124, 59] width 36 height 5
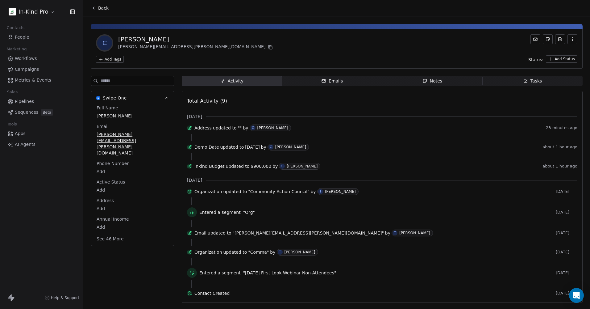
click at [117, 59] on html "In-Kind Pro Contacts People Marketing Workflows Campaigns Metrics & Events Sale…" at bounding box center [295, 154] width 590 height 309
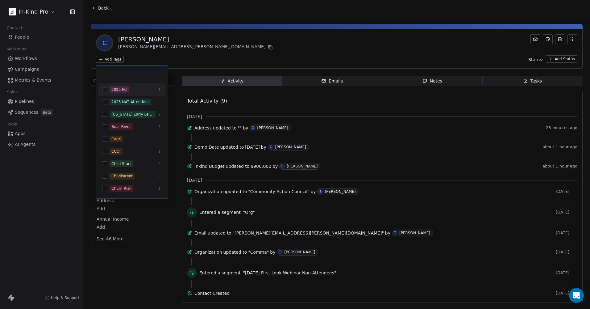
click at [123, 74] on input "text" at bounding box center [132, 73] width 65 height 7
type input "*"
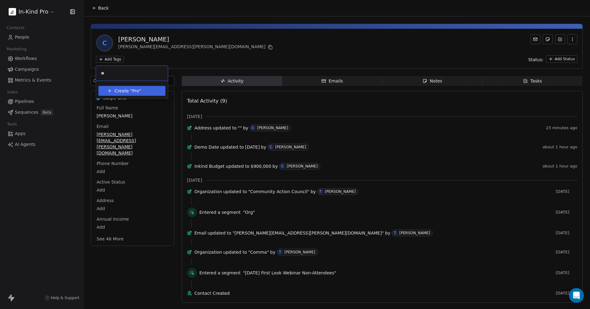
type input "*"
type input "**********"
click at [128, 89] on span "Create "" at bounding box center [124, 91] width 18 height 6
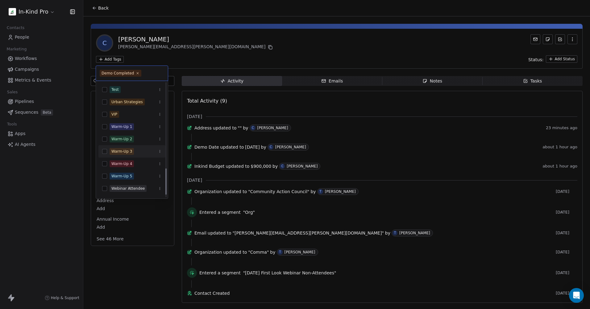
scroll to position [382, 0]
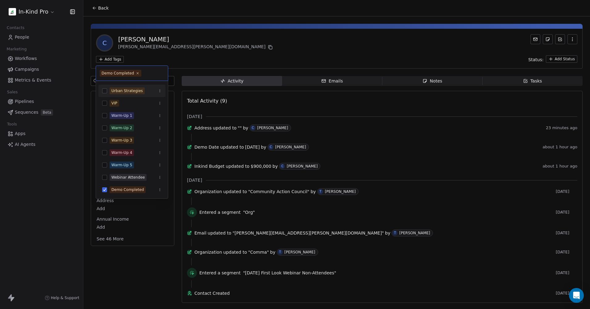
click at [151, 60] on html "In-Kind Pro Contacts People Marketing Workflows Campaigns Metrics & Events Sale…" at bounding box center [295, 154] width 590 height 309
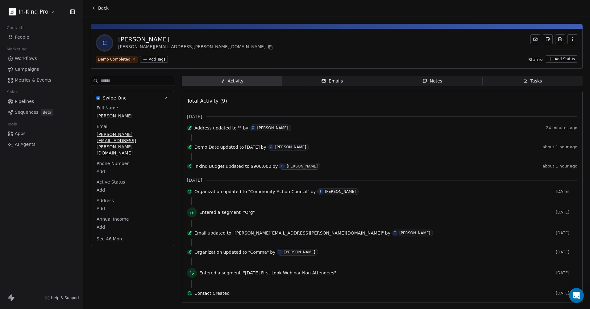
click at [133, 59] on icon at bounding box center [134, 59] width 4 height 4
click at [112, 57] on html "In-Kind Pro Contacts People Marketing Workflows Campaigns Metrics & Events Sale…" at bounding box center [295, 154] width 590 height 309
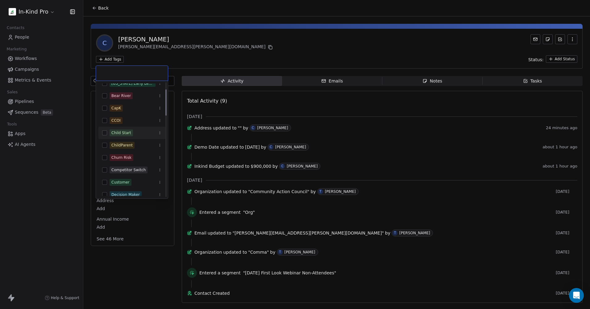
scroll to position [62, 0]
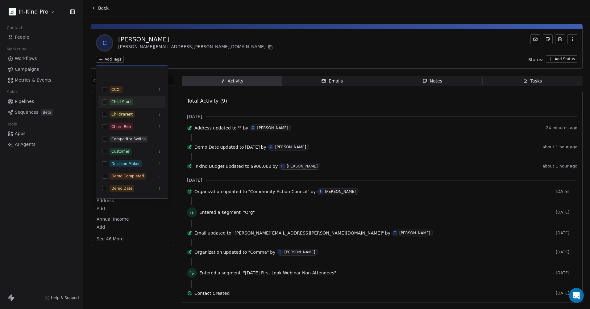
click at [200, 62] on html "In-Kind Pro Contacts People Marketing Workflows Campaigns Metrics & Events Sale…" at bounding box center [295, 154] width 590 height 309
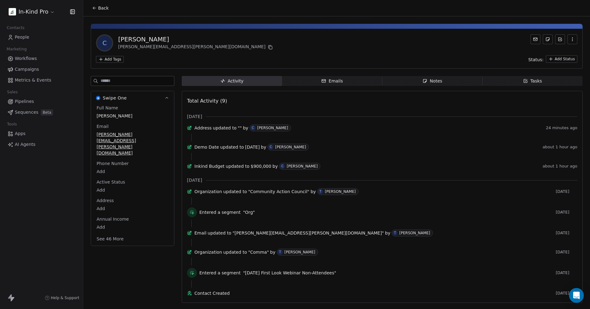
click at [573, 39] on icon "button" at bounding box center [573, 39] width 0 height 0
click at [401, 47] on div "C [PERSON_NAME] [PERSON_NAME][EMAIL_ADDRESS][PERSON_NAME][DOMAIN_NAME]" at bounding box center [337, 42] width 482 height 17
click at [109, 37] on html "In-Kind Pro Contacts People Marketing Workflows Campaigns Metrics & Events Sale…" at bounding box center [295, 154] width 590 height 309
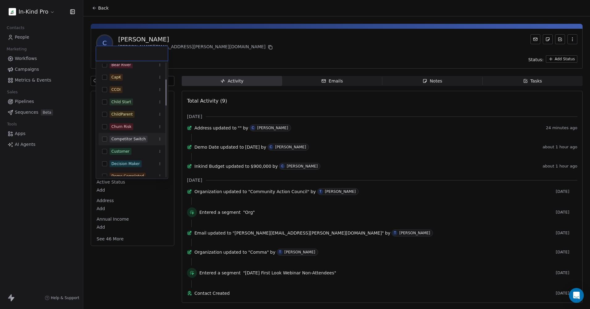
scroll to position [73, 0]
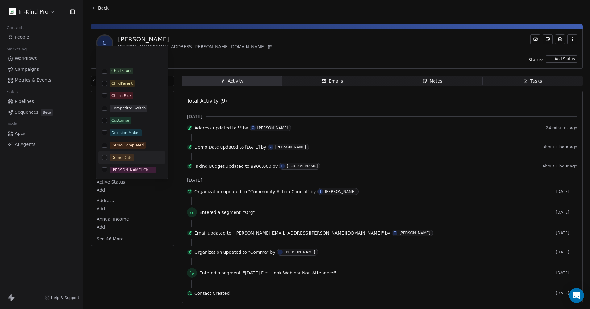
click at [160, 156] on icon "Suggestions" at bounding box center [160, 158] width 4 height 4
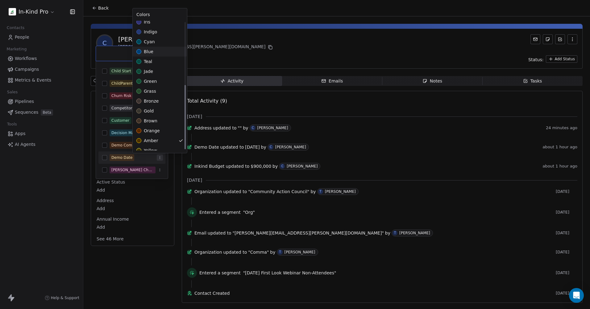
scroll to position [127, 0]
click at [149, 232] on html "In-Kind Pro Contacts People Marketing Workflows Campaigns Metrics & Events Sale…" at bounding box center [295, 154] width 590 height 309
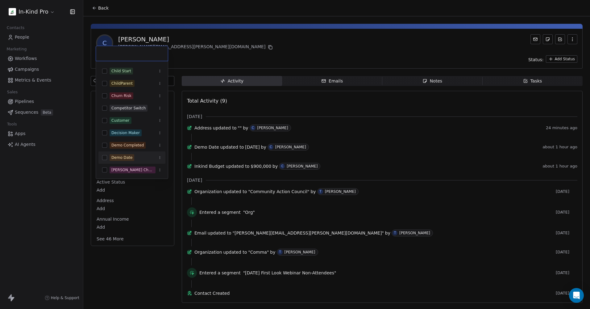
drag, startPoint x: 149, startPoint y: 157, endPoint x: 105, endPoint y: 157, distance: 44.5
click at [105, 157] on button "Suggestions" at bounding box center [104, 157] width 5 height 5
click at [114, 158] on div "Demo Date" at bounding box center [121, 158] width 21 height 6
click at [115, 158] on div "Demo Date" at bounding box center [121, 158] width 21 height 6
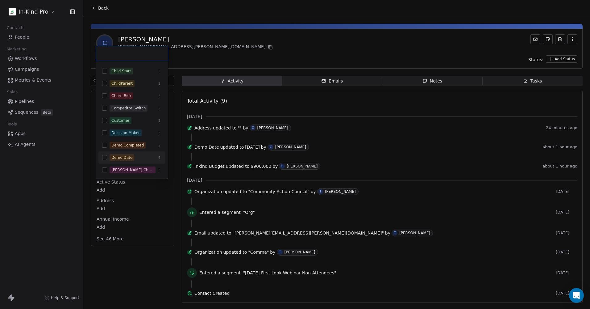
click at [159, 157] on icon "Suggestions" at bounding box center [160, 158] width 4 height 4
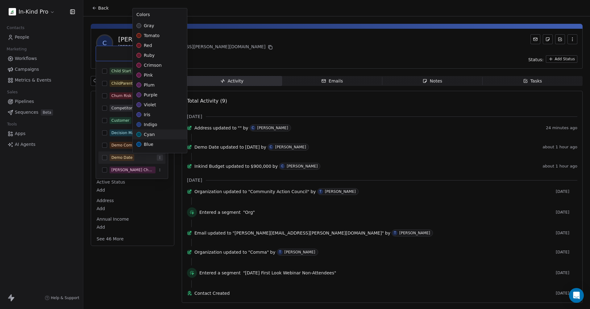
click at [130, 234] on html "In-Kind Pro Contacts People Marketing Workflows Campaigns Metrics & Events Sale…" at bounding box center [295, 154] width 590 height 309
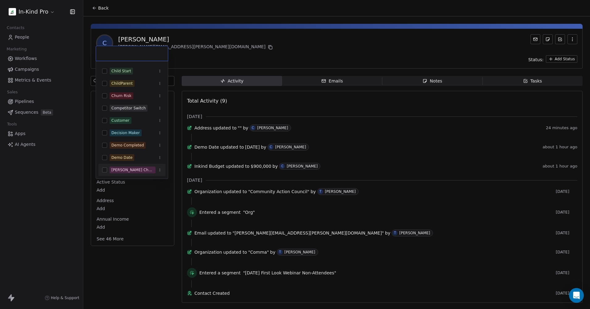
click at [146, 240] on html "In-Kind Pro Contacts People Marketing Workflows Campaigns Metrics & Events Sale…" at bounding box center [295, 154] width 590 height 309
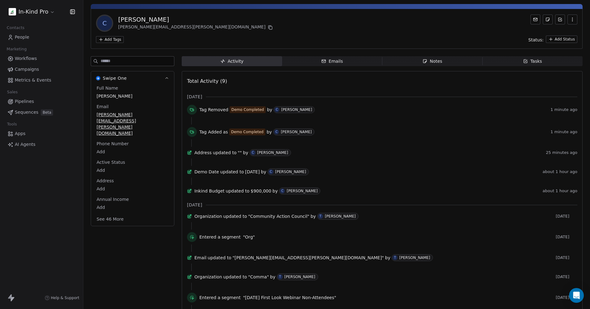
click at [14, 57] on link "Workflows" at bounding box center [41, 58] width 73 height 10
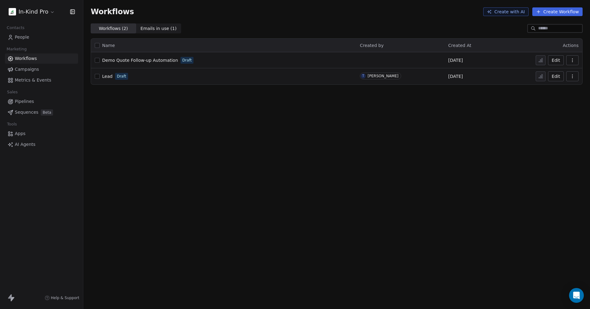
click at [159, 63] on span "Demo Quote Follow-up Automation" at bounding box center [140, 60] width 76 height 5
